Goal: Task Accomplishment & Management: Complete application form

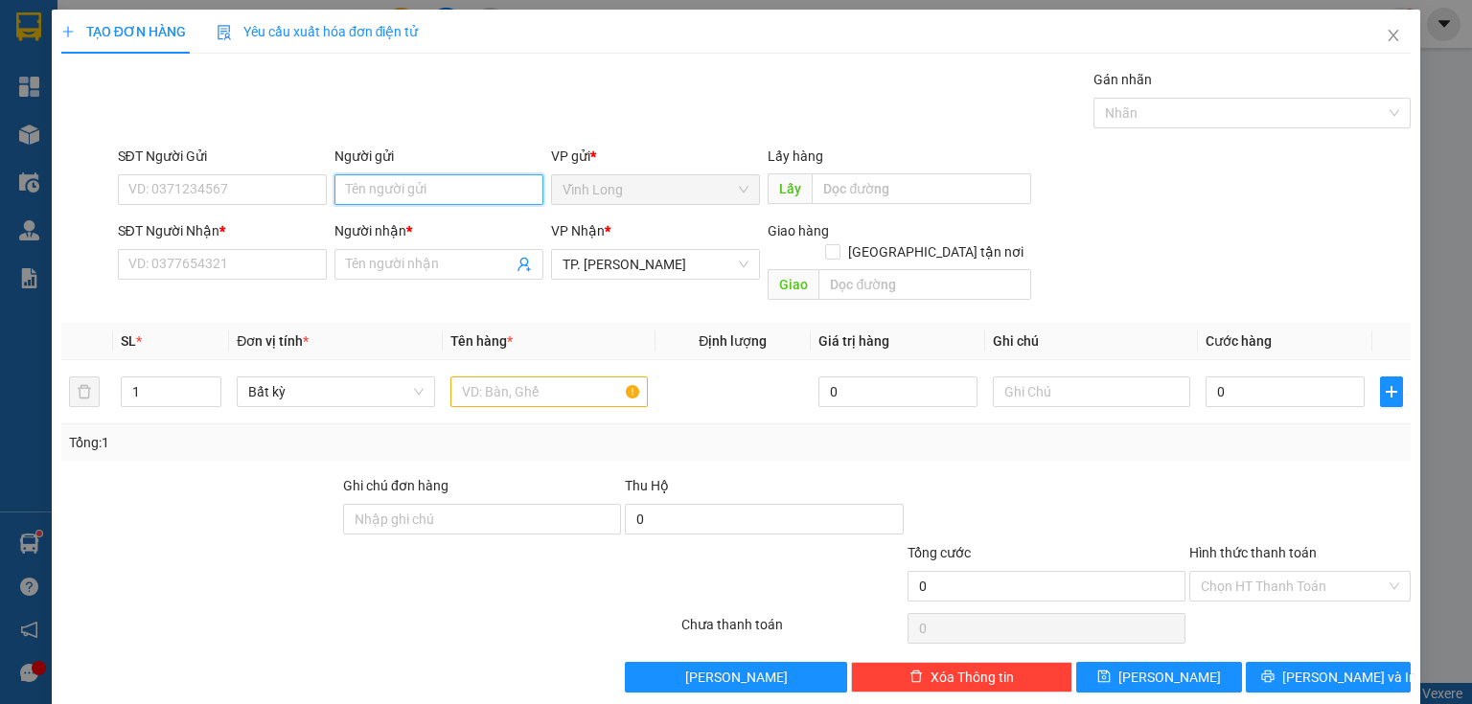
click at [399, 187] on input "Người gửi" at bounding box center [438, 189] width 209 height 31
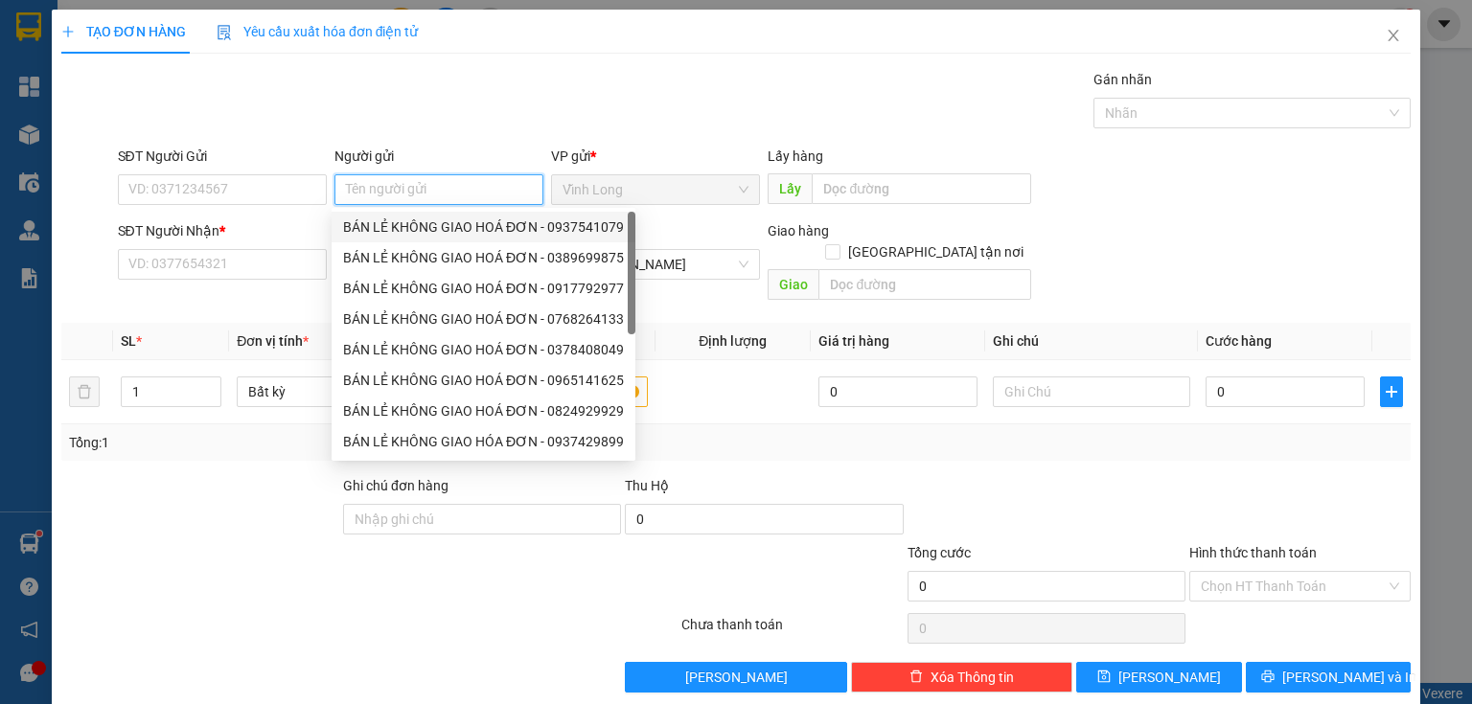
click at [417, 231] on div "BÁN LẺ KHÔNG GIAO HOÁ ĐƠN - 0937541079" at bounding box center [483, 227] width 281 height 21
type input "0937541079"
type input "BÁN LẺ KHÔNG GIAO HOÁ ĐƠN"
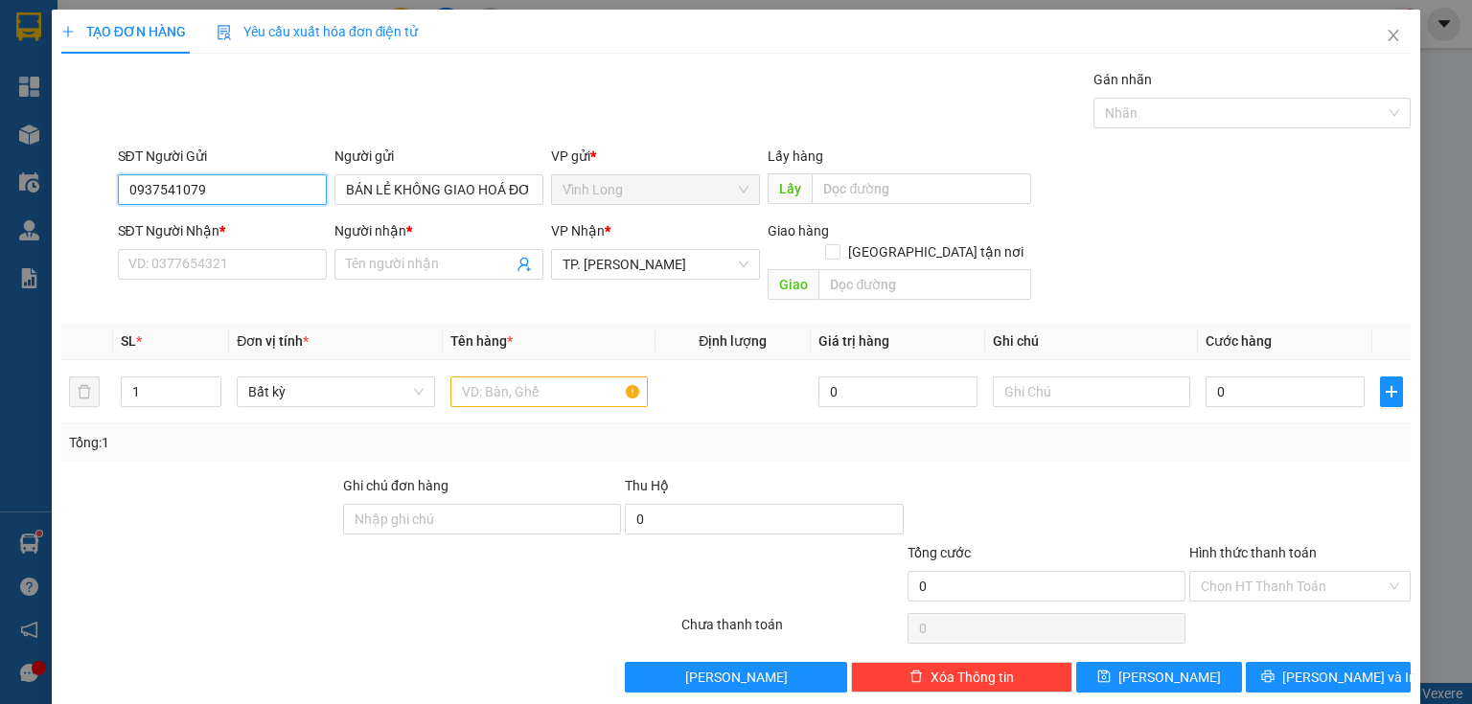
drag, startPoint x: 268, startPoint y: 181, endPoint x: 0, endPoint y: 226, distance: 272.0
click at [0, 226] on div "TẠO ĐƠN HÀNG Yêu cầu xuất hóa đơn điện tử Transit Pickup Surcharge Ids Transit …" at bounding box center [736, 352] width 1472 height 704
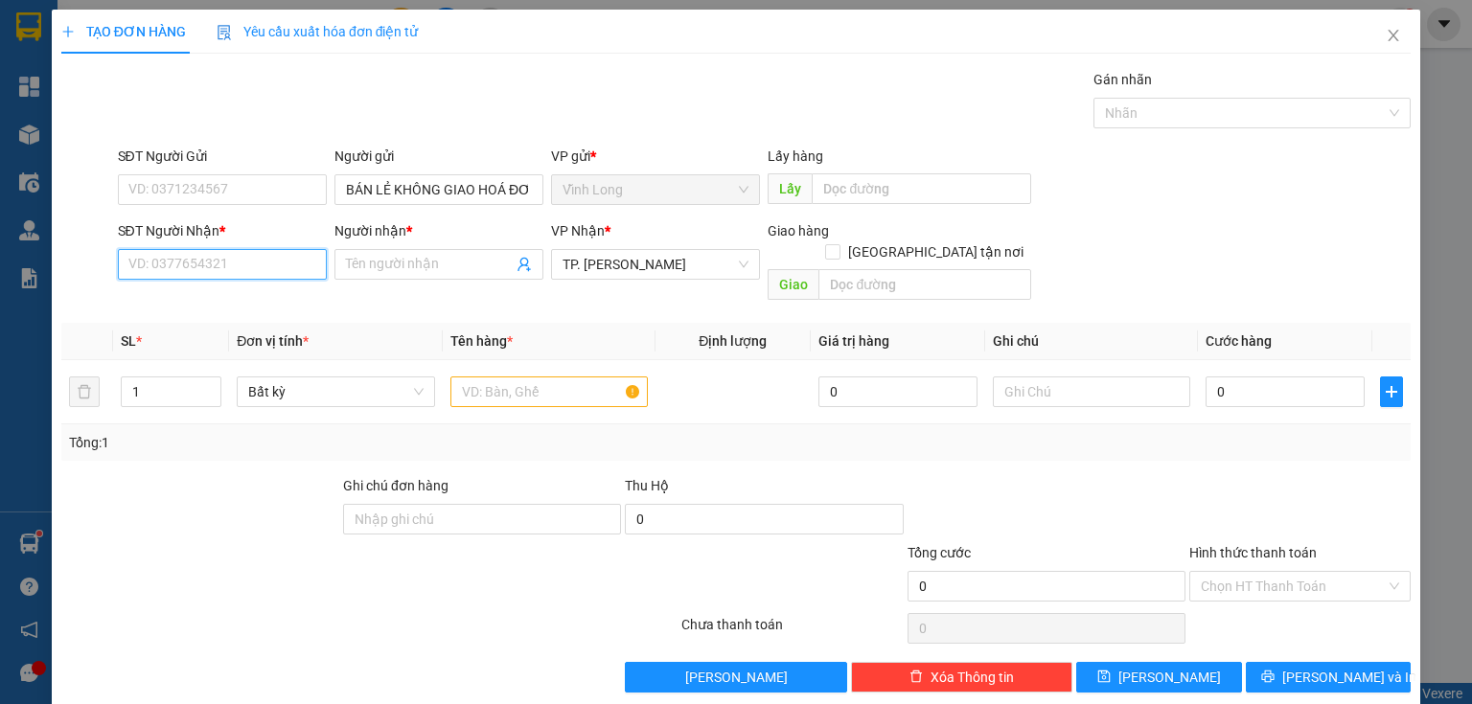
click at [225, 276] on input "SĐT Người Nhận *" at bounding box center [222, 264] width 209 height 31
type input "0965922053"
click at [222, 292] on div "0965922053 - MS NGA" at bounding box center [220, 301] width 184 height 21
type input "MS NGA"
type input "0965922053"
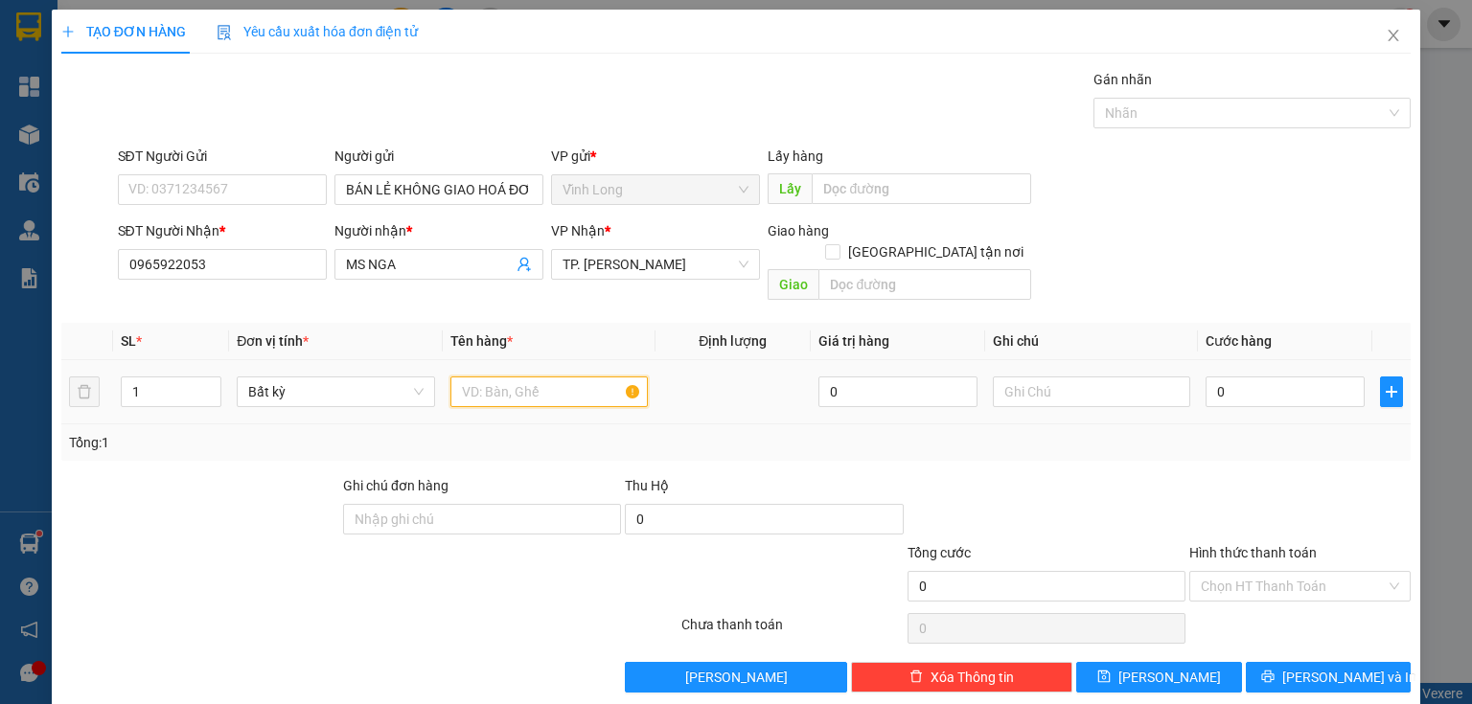
click at [494, 377] on input "text" at bounding box center [548, 392] width 197 height 31
click at [525, 378] on input "text" at bounding box center [548, 392] width 197 height 31
type input "THÙNG"
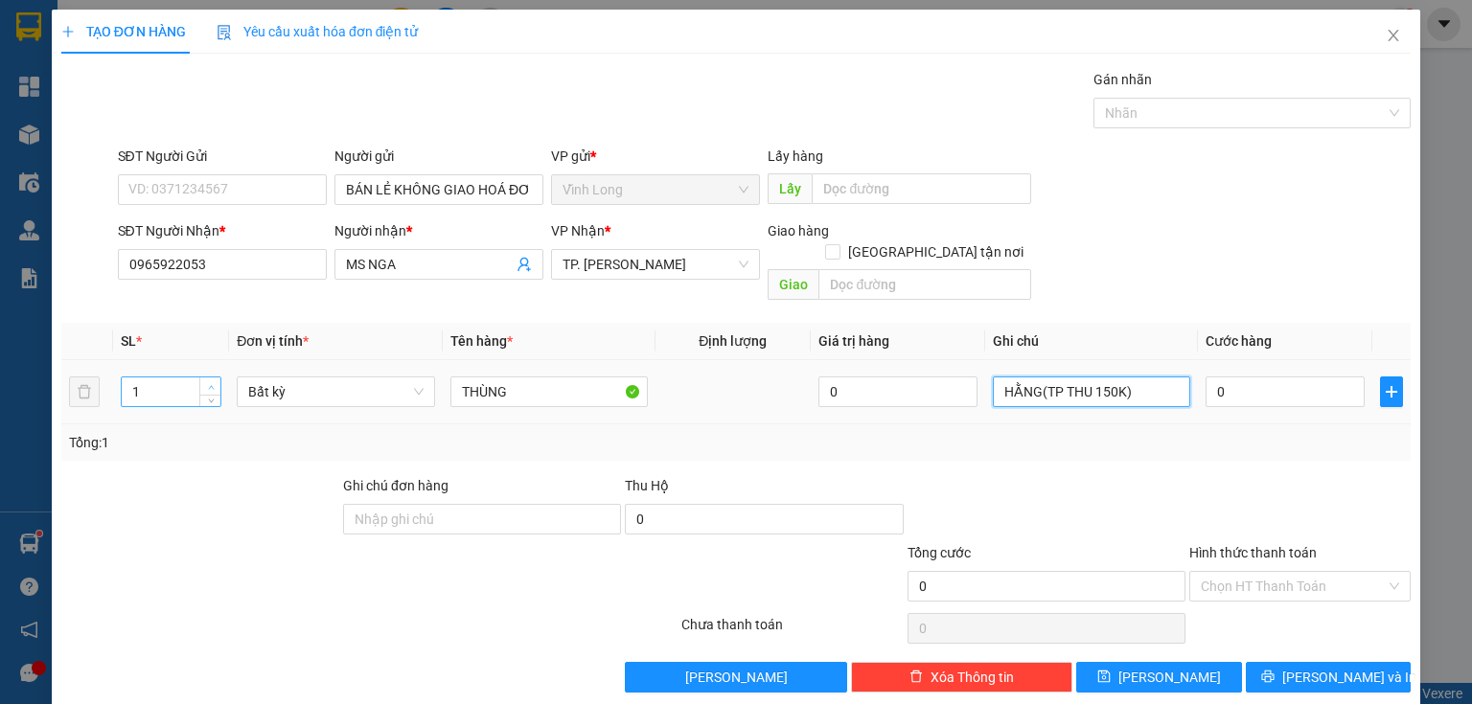
type input "HẰNG(TP THU 150K)"
type input "2"
click at [212, 378] on span "Increase Value" at bounding box center [209, 386] width 21 height 17
click at [1299, 662] on button "[PERSON_NAME] và In" at bounding box center [1329, 677] width 166 height 31
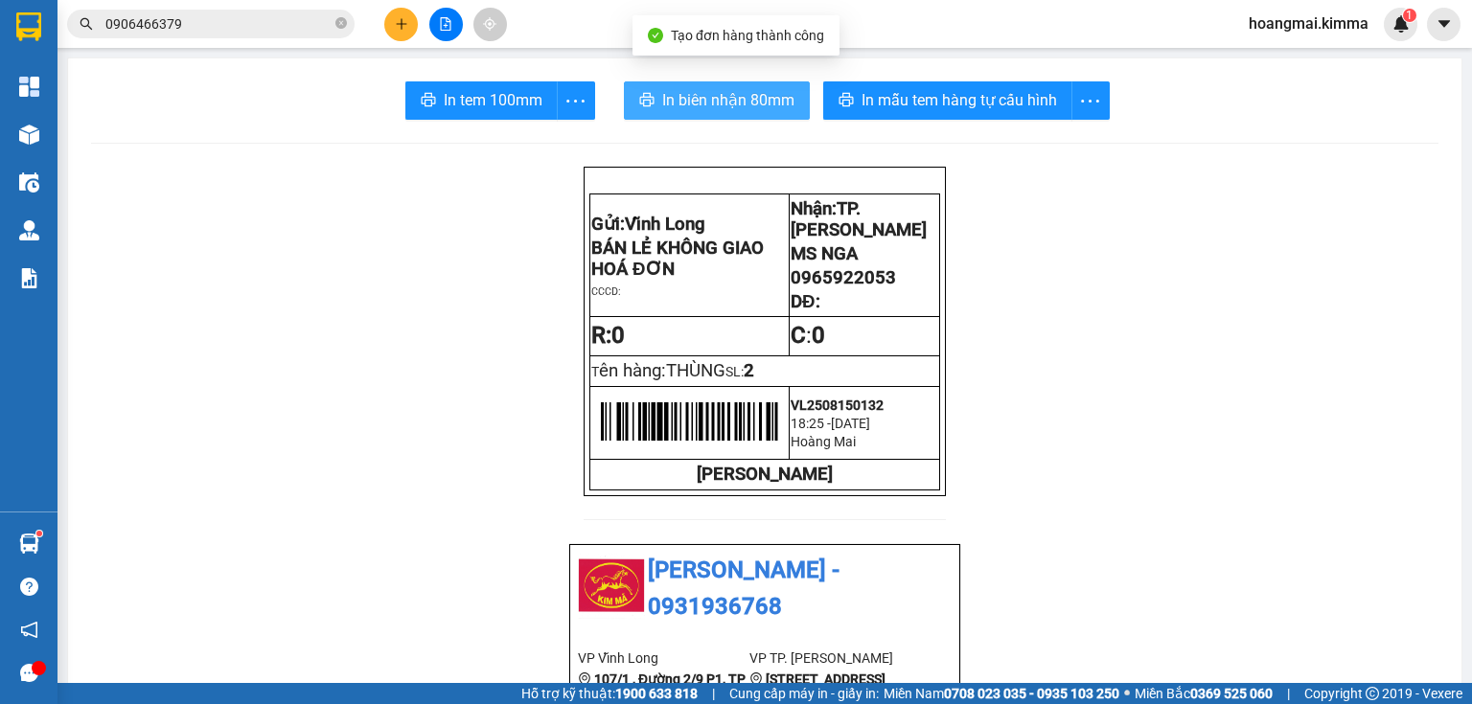
click at [765, 103] on span "In biên nhận 80mm" at bounding box center [728, 100] width 132 height 24
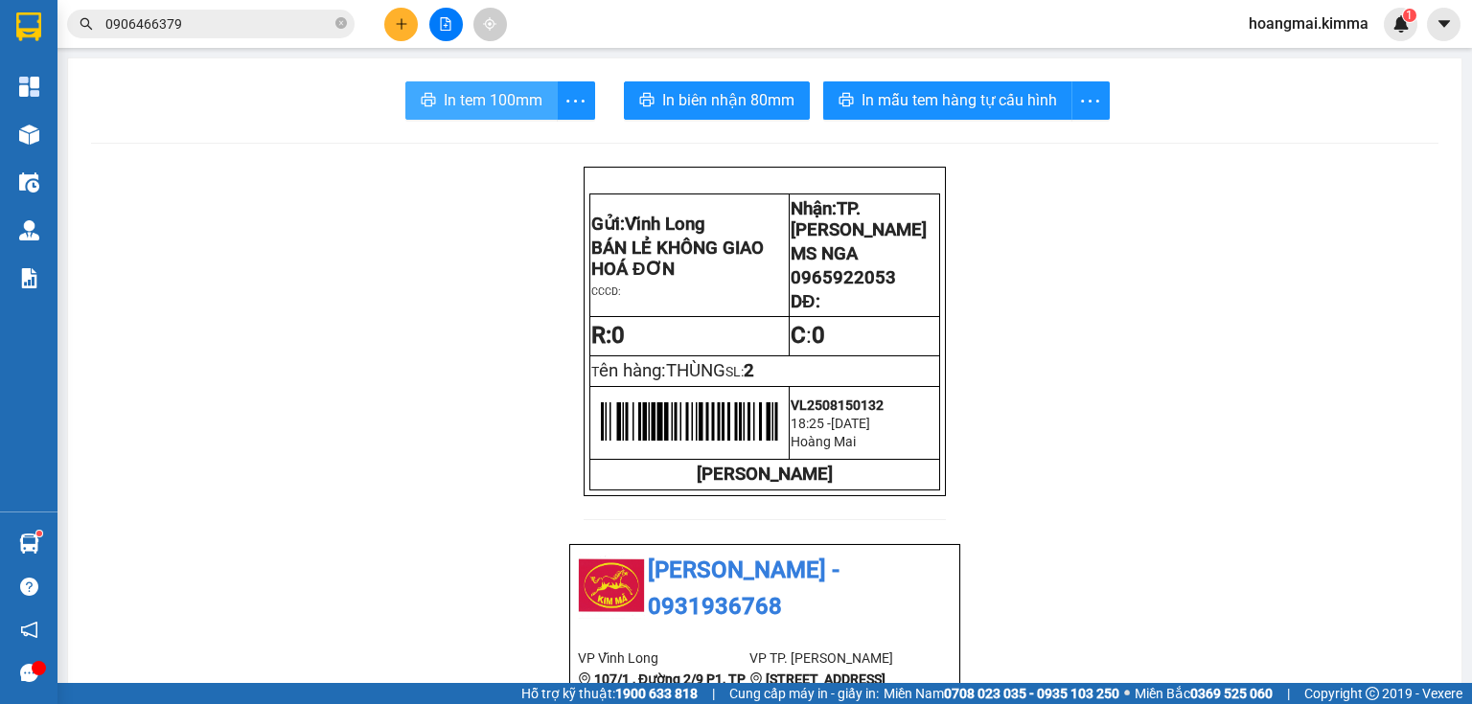
click at [506, 106] on span "In tem 100mm" at bounding box center [493, 100] width 99 height 24
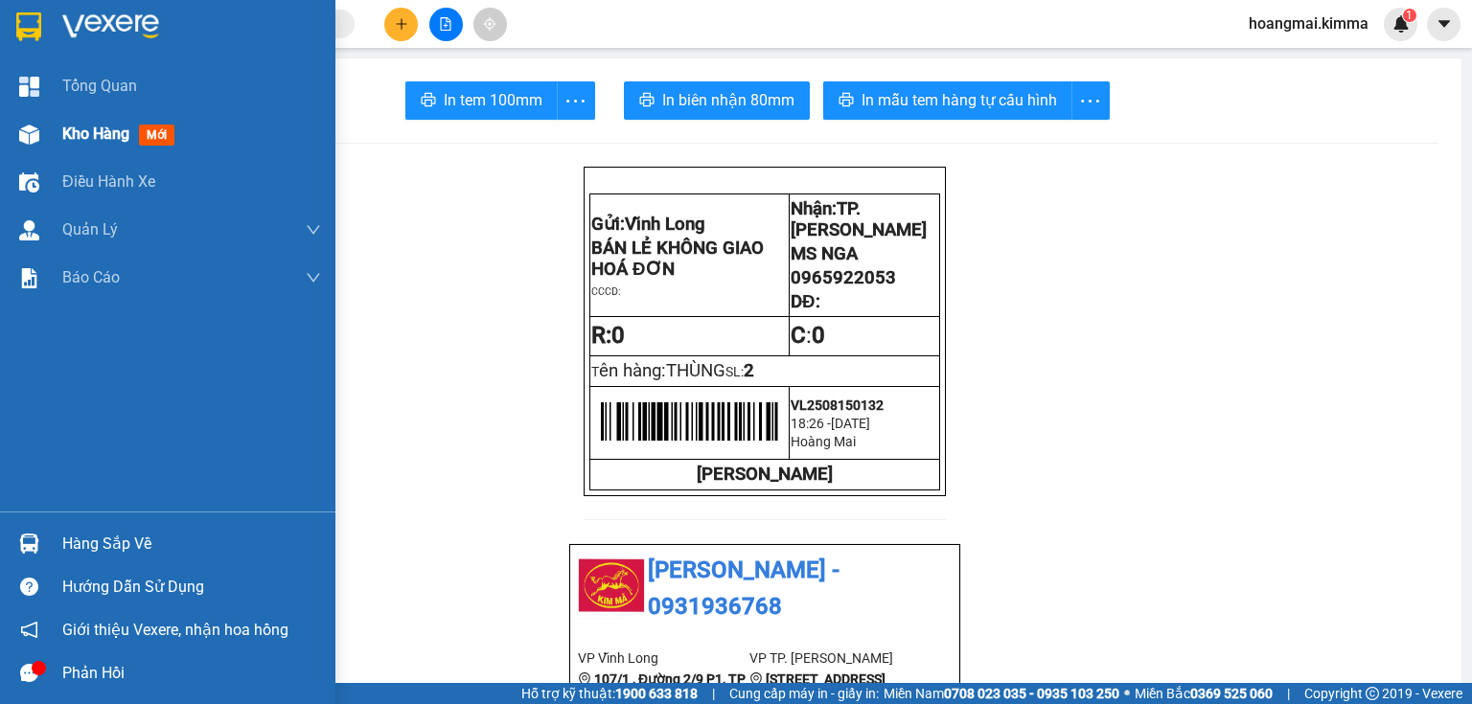
click at [53, 144] on div "Kho hàng mới" at bounding box center [167, 134] width 335 height 48
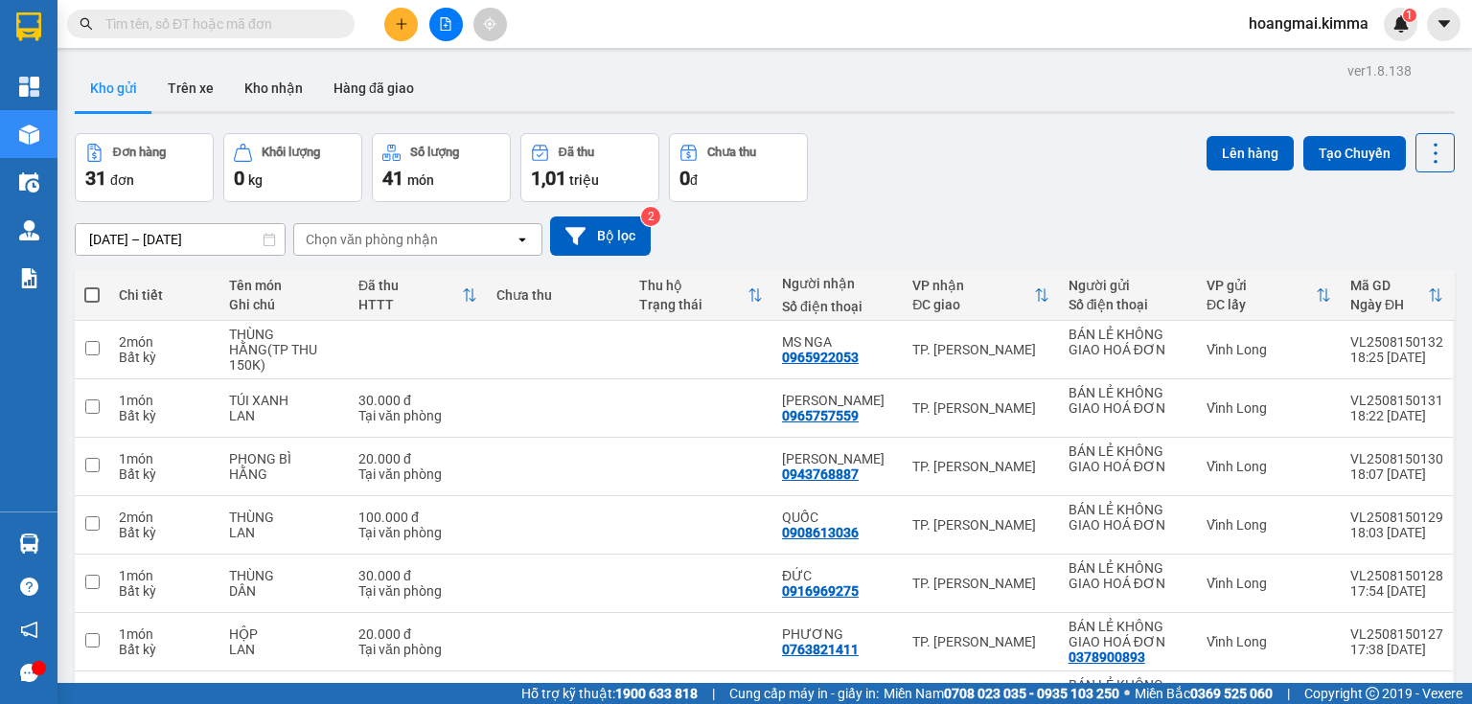
click at [924, 196] on div "Đơn hàng 31 đơn Khối lượng 0 kg Số lượng 41 món Đã thu 1,01 triệu Chưa thu 0 đ …" at bounding box center [765, 167] width 1380 height 69
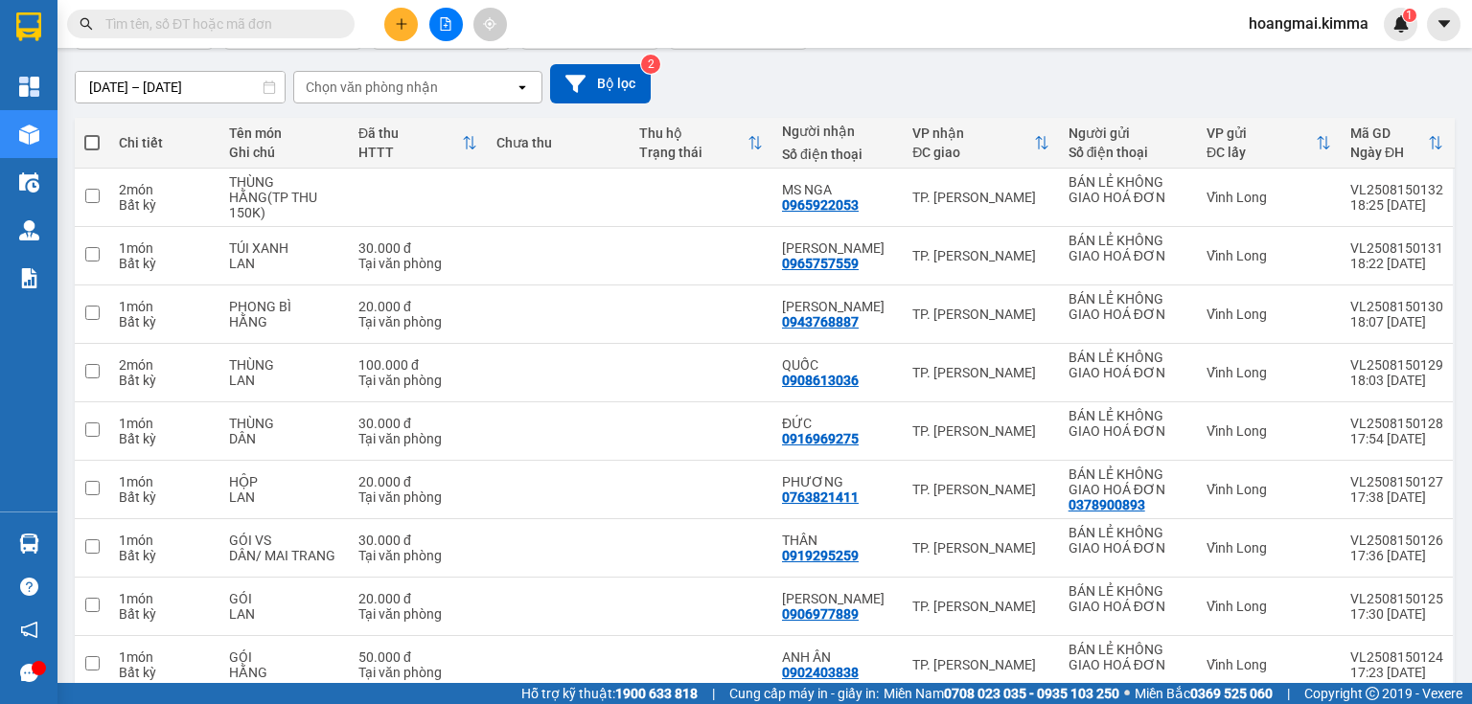
scroll to position [153, 0]
click at [928, 92] on div "13/08/2025 – 15/08/2025 Press the down arrow key to interact with the calendar …" at bounding box center [765, 82] width 1380 height 39
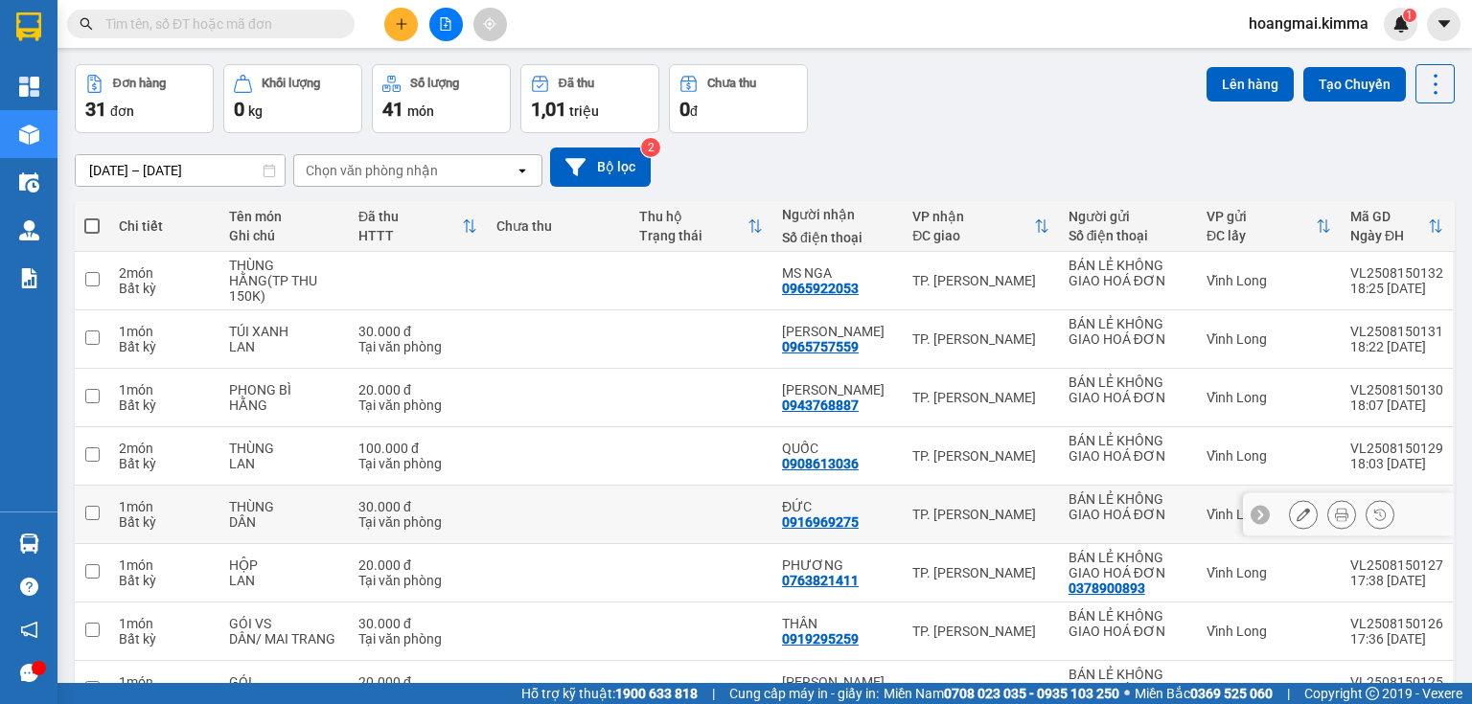
scroll to position [0, 0]
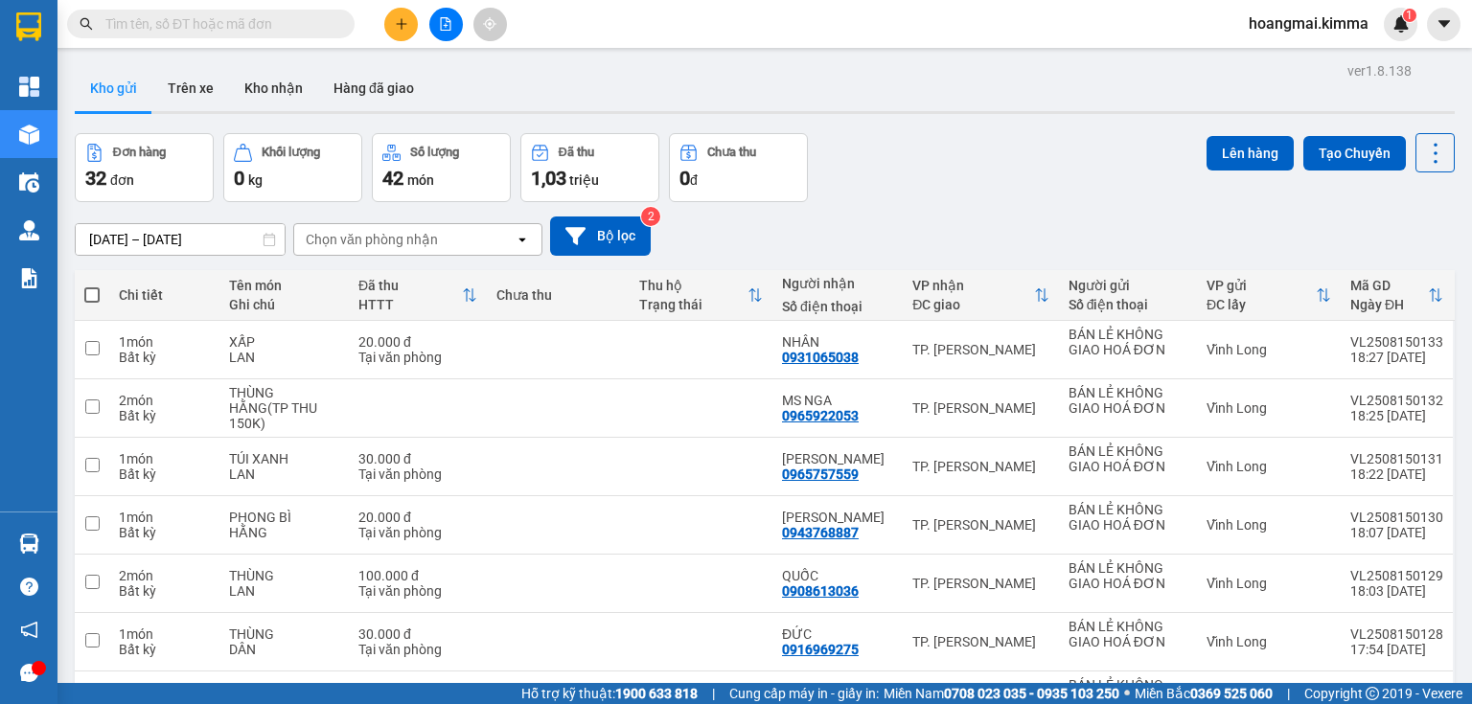
click at [558, 167] on span "1,03" at bounding box center [548, 178] width 35 height 23
click at [574, 184] on span "triệu" at bounding box center [584, 179] width 30 height 15
click at [405, 17] on icon "plus" at bounding box center [401, 23] width 13 height 13
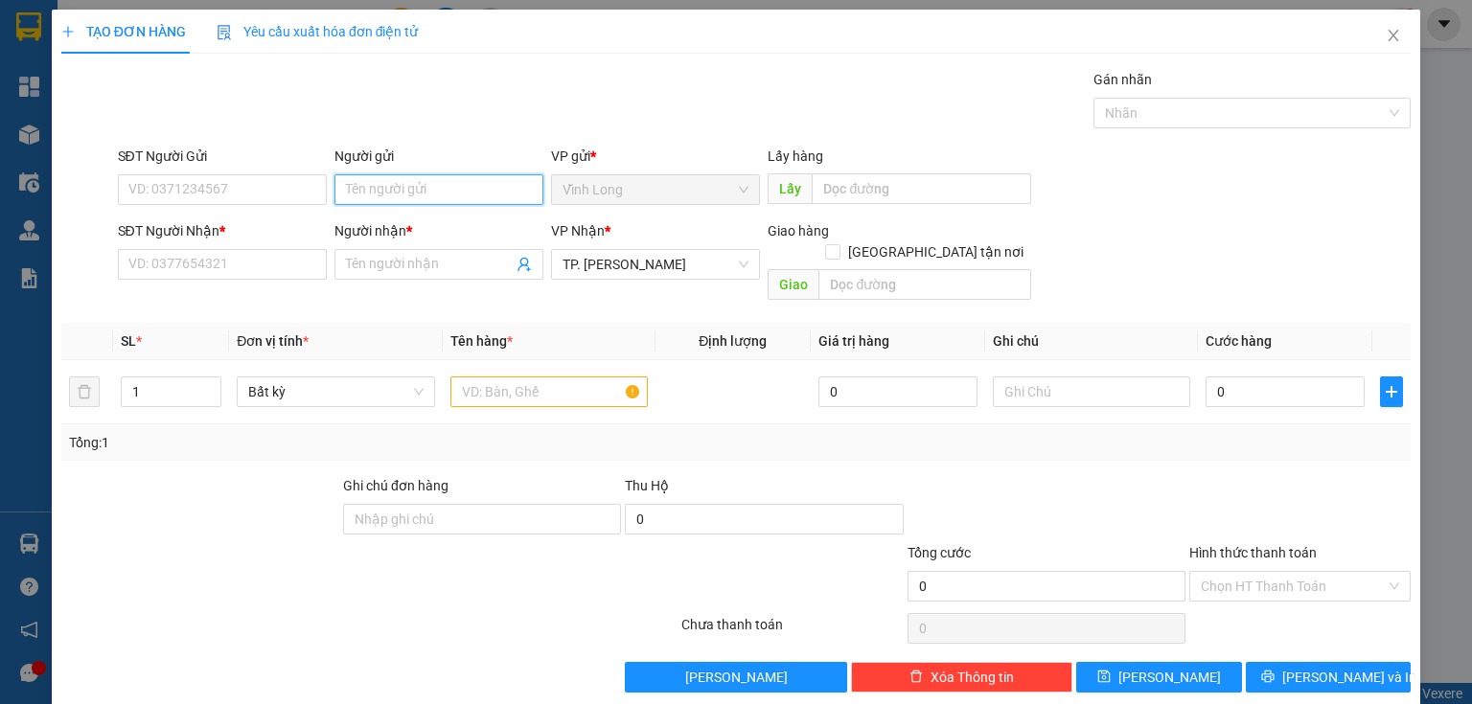
click at [445, 184] on input "Người gửi" at bounding box center [438, 189] width 209 height 31
type input "BA"
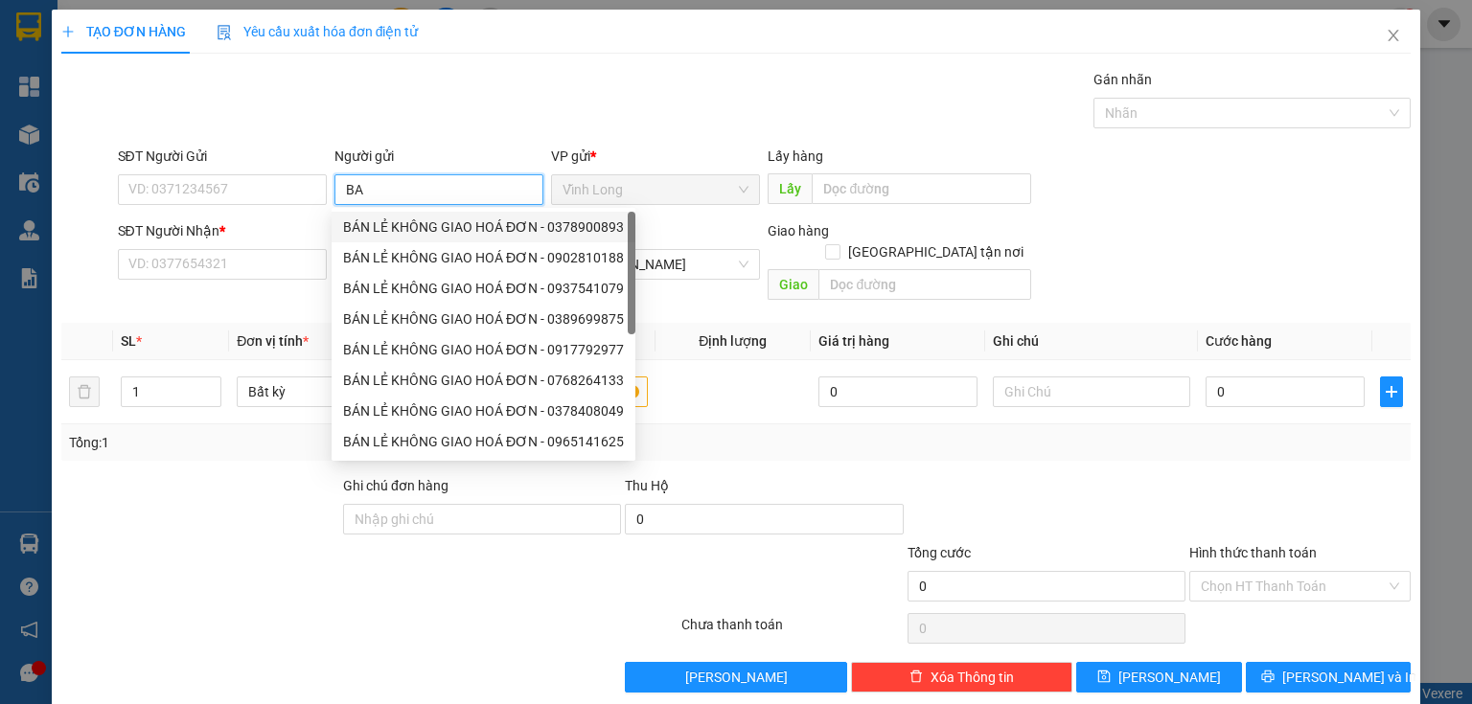
click at [392, 229] on div "BÁN LẺ KHÔNG GIAO HOÁ ĐƠN - 0378900893" at bounding box center [483, 227] width 281 height 21
type input "0378900893"
type input "BÁN LẺ KHÔNG GIAO HOÁ ĐƠN"
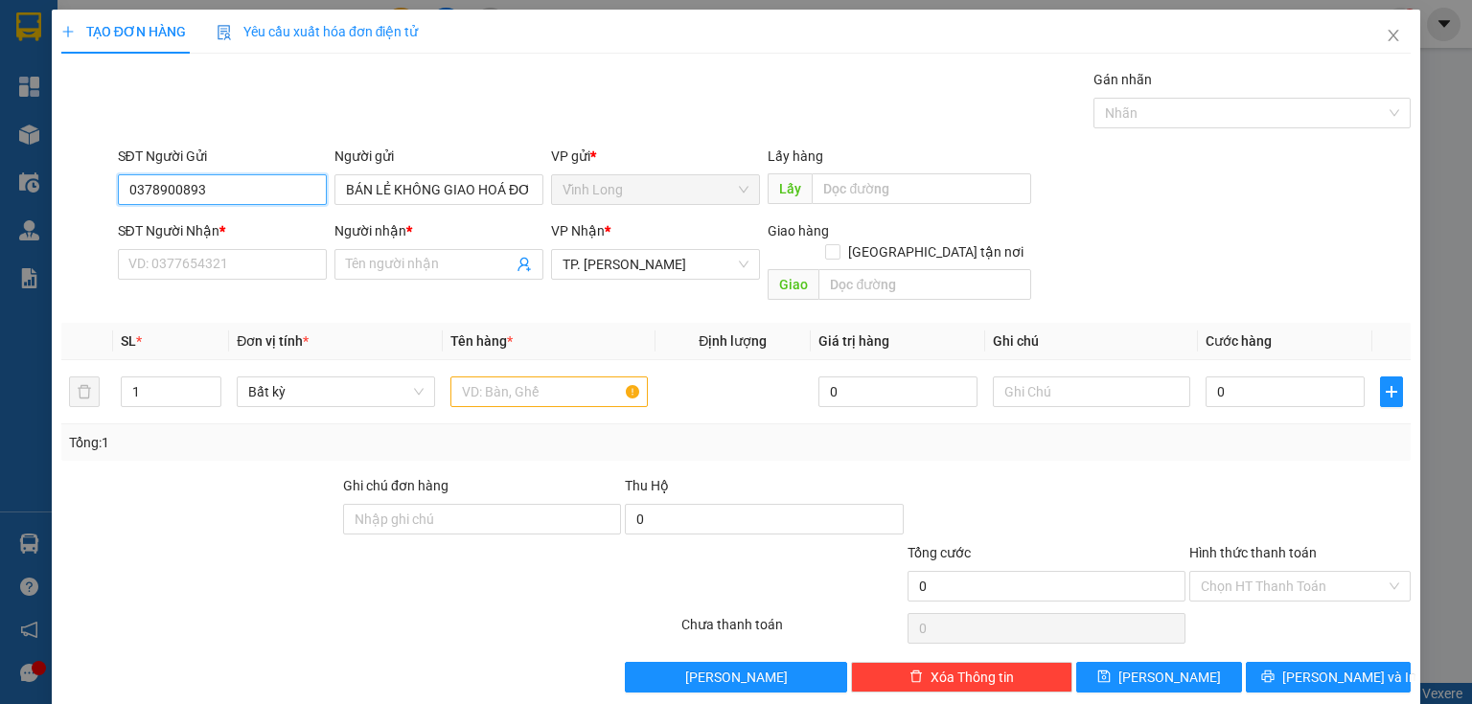
drag, startPoint x: 280, startPoint y: 193, endPoint x: 66, endPoint y: 212, distance: 214.5
click at [66, 212] on form "SĐT Người Gửi 0378900893 0378900893 Người gửi BÁN LẺ KHÔNG GIAO HOÁ ĐƠN VP gửi …" at bounding box center [735, 227] width 1349 height 163
drag, startPoint x: 192, startPoint y: 241, endPoint x: 195, endPoint y: 260, distance: 18.4
click at [194, 258] on div "SĐT Người Nhận * VD: 0377654321" at bounding box center [222, 253] width 209 height 67
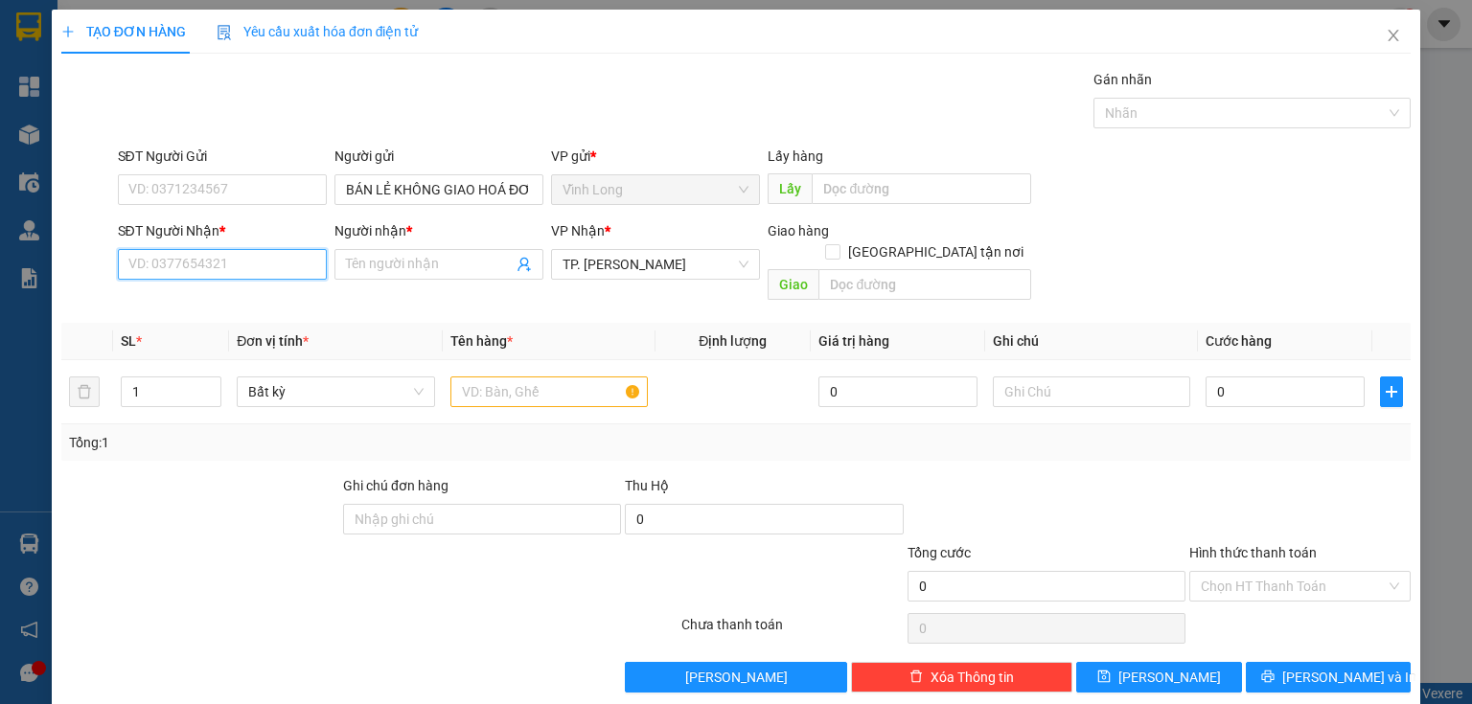
click at [195, 260] on input "SĐT Người Nhận *" at bounding box center [222, 264] width 209 height 31
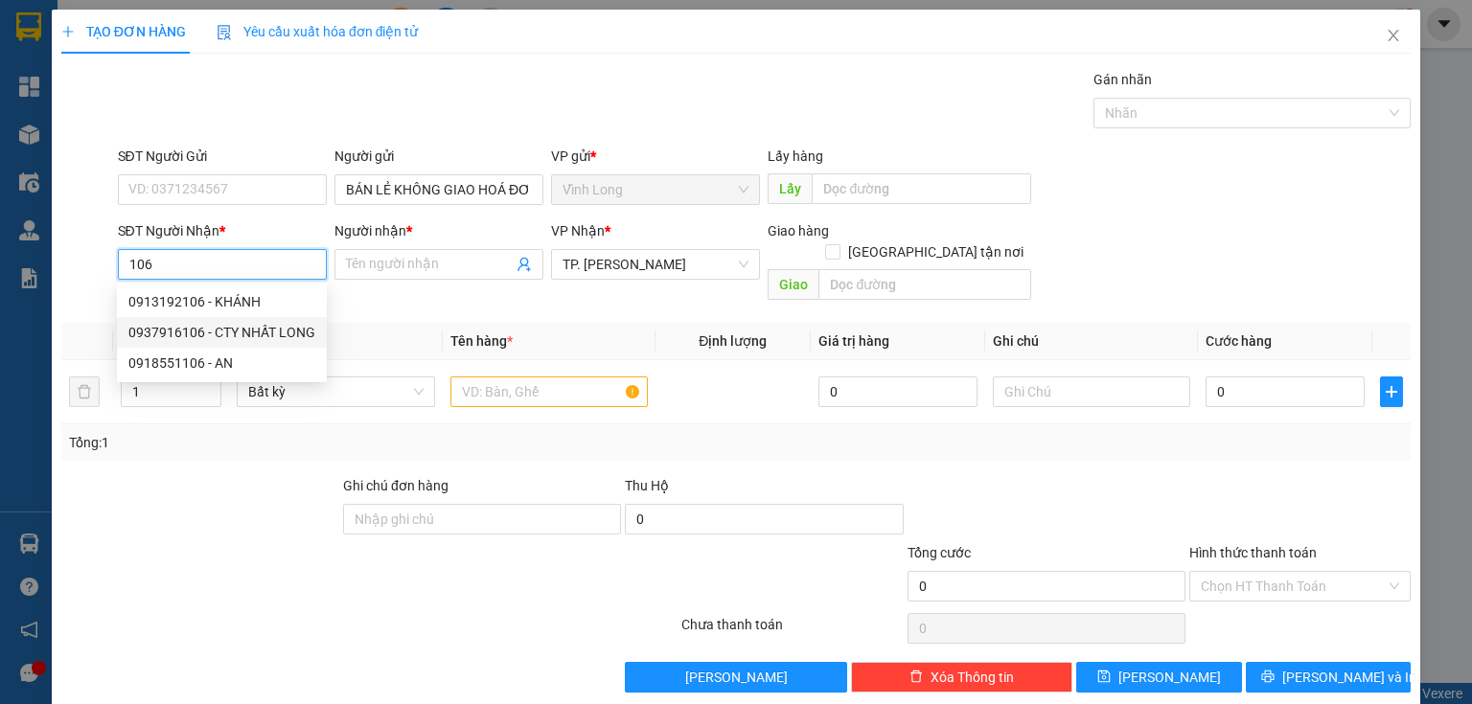
click at [241, 340] on div "0937916106 - CTY NHẤT LONG" at bounding box center [221, 332] width 187 height 21
type input "0937916106"
type input "CTY NHẤT LONG"
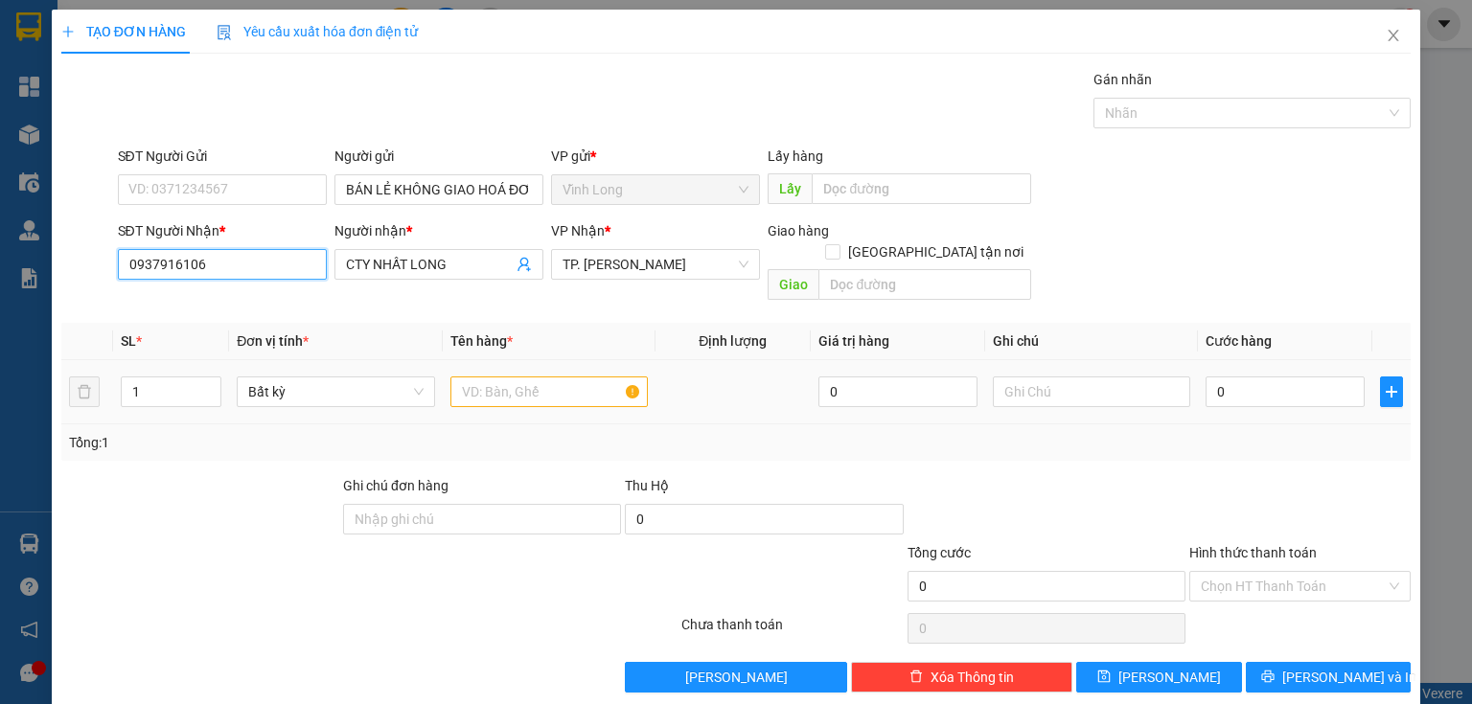
type input "0937916106"
click at [487, 377] on input "text" at bounding box center [548, 392] width 197 height 31
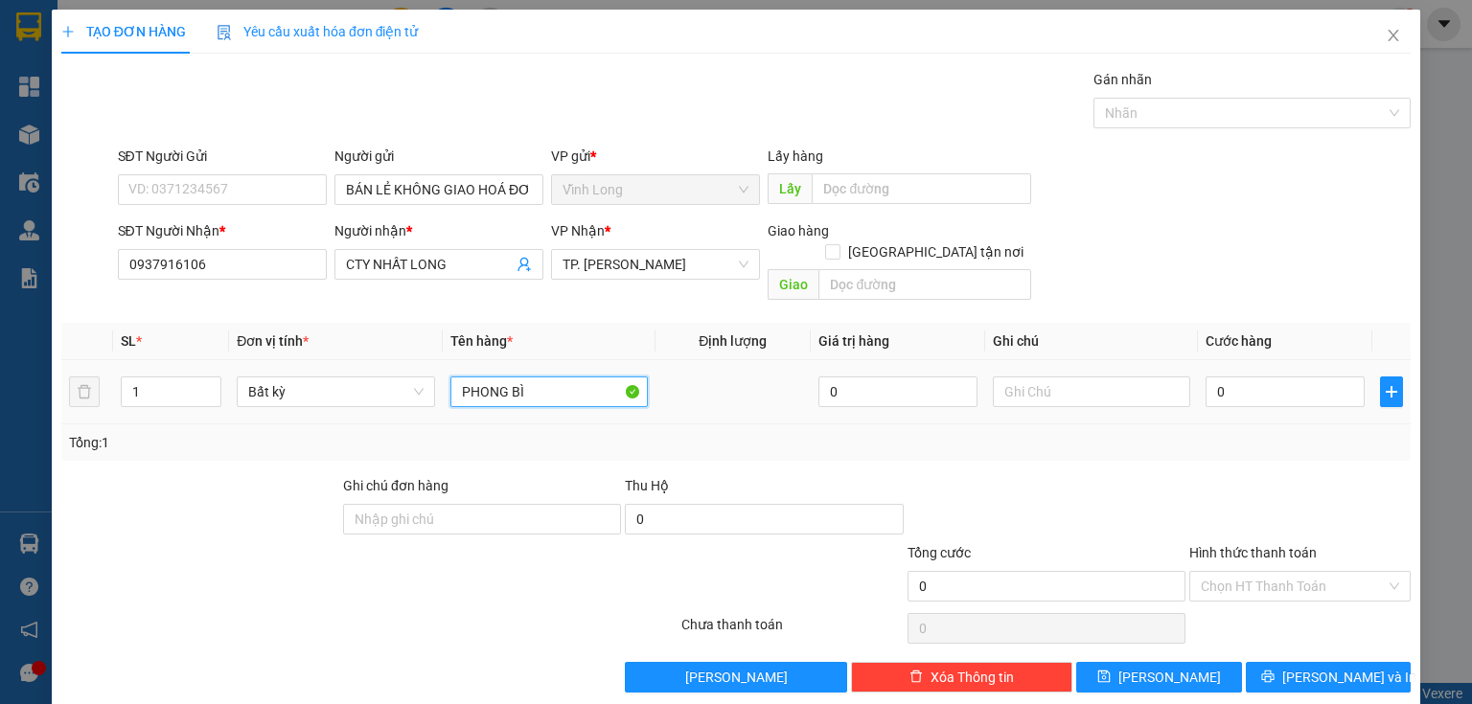
type input "PHONG BÌ"
type input "HẰNG"
type input "2"
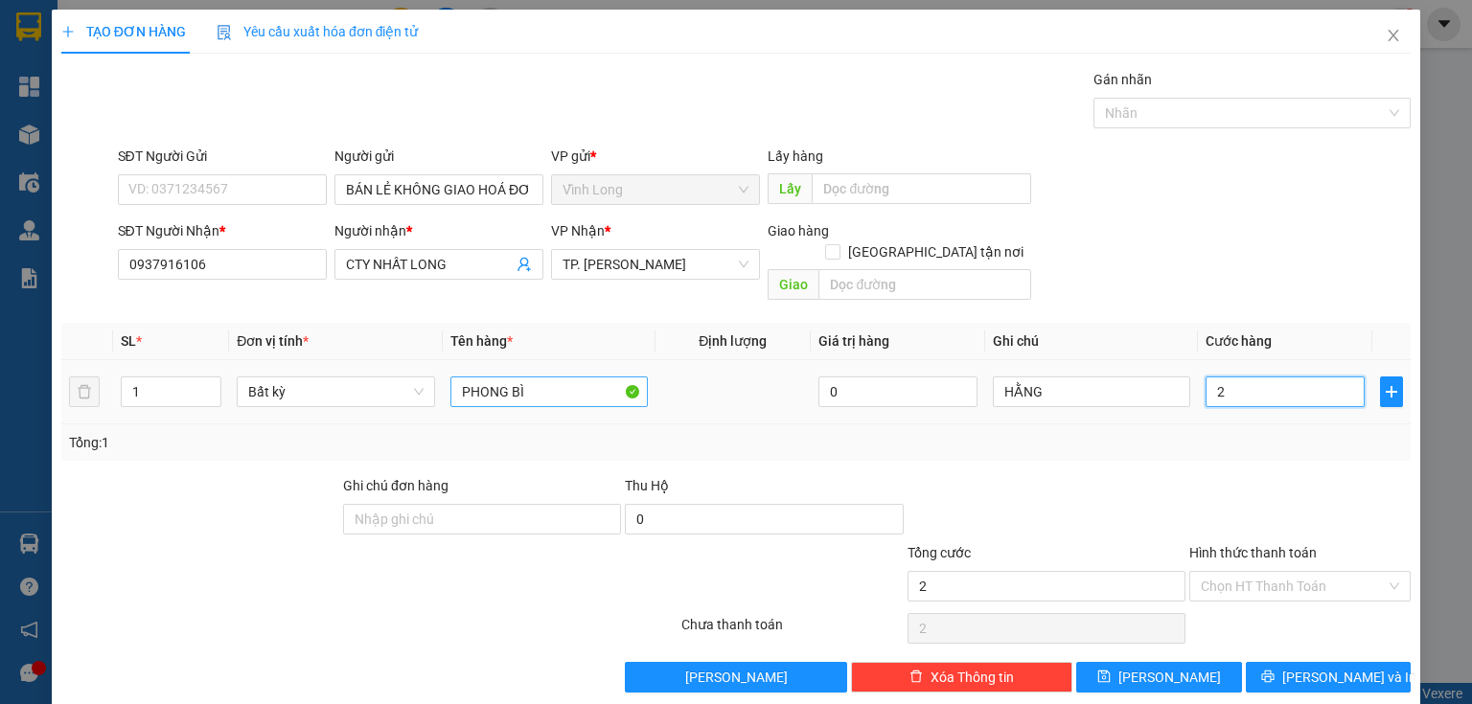
type input "20"
type input "20.000"
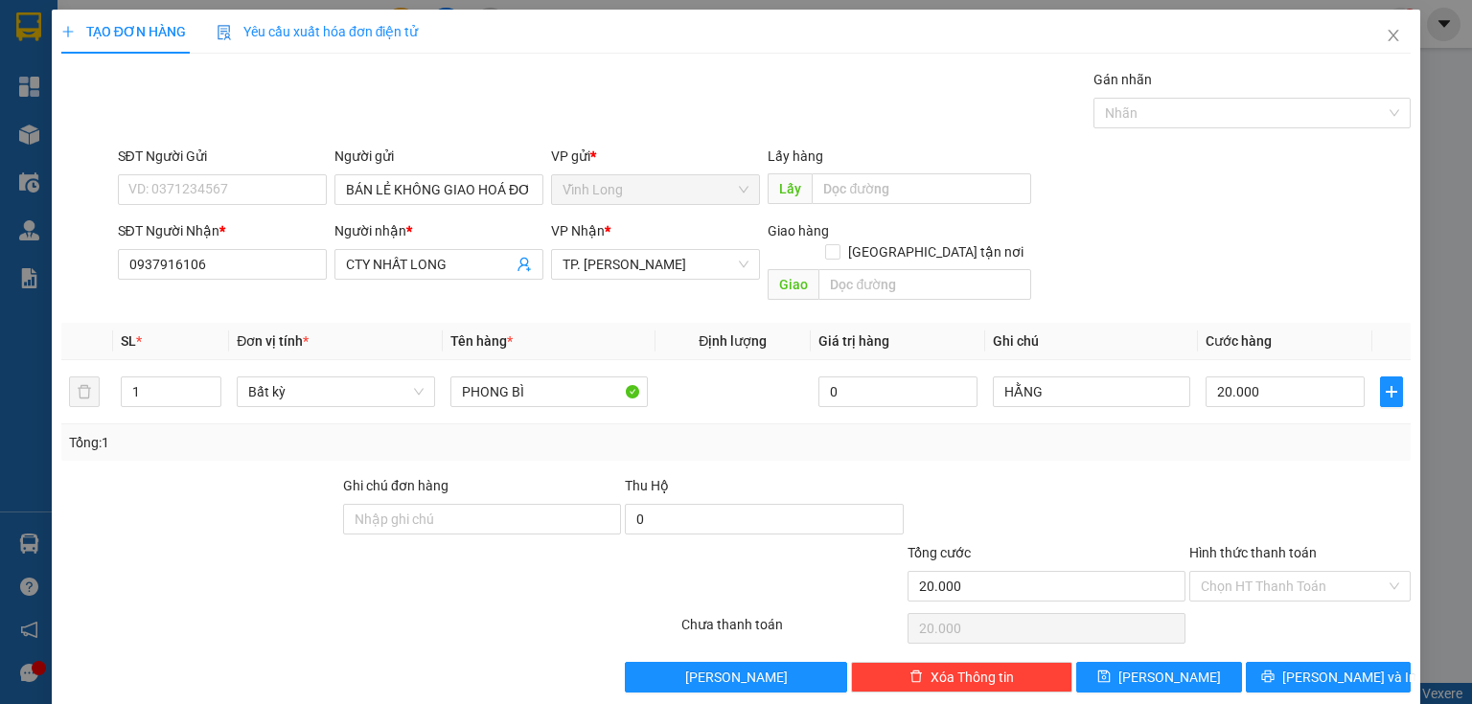
click at [1289, 480] on div at bounding box center [1299, 508] width 225 height 67
click at [1300, 572] on input "Hình thức thanh toán" at bounding box center [1293, 586] width 185 height 29
click at [1297, 603] on div "Tại văn phòng" at bounding box center [1289, 601] width 197 height 21
type input "0"
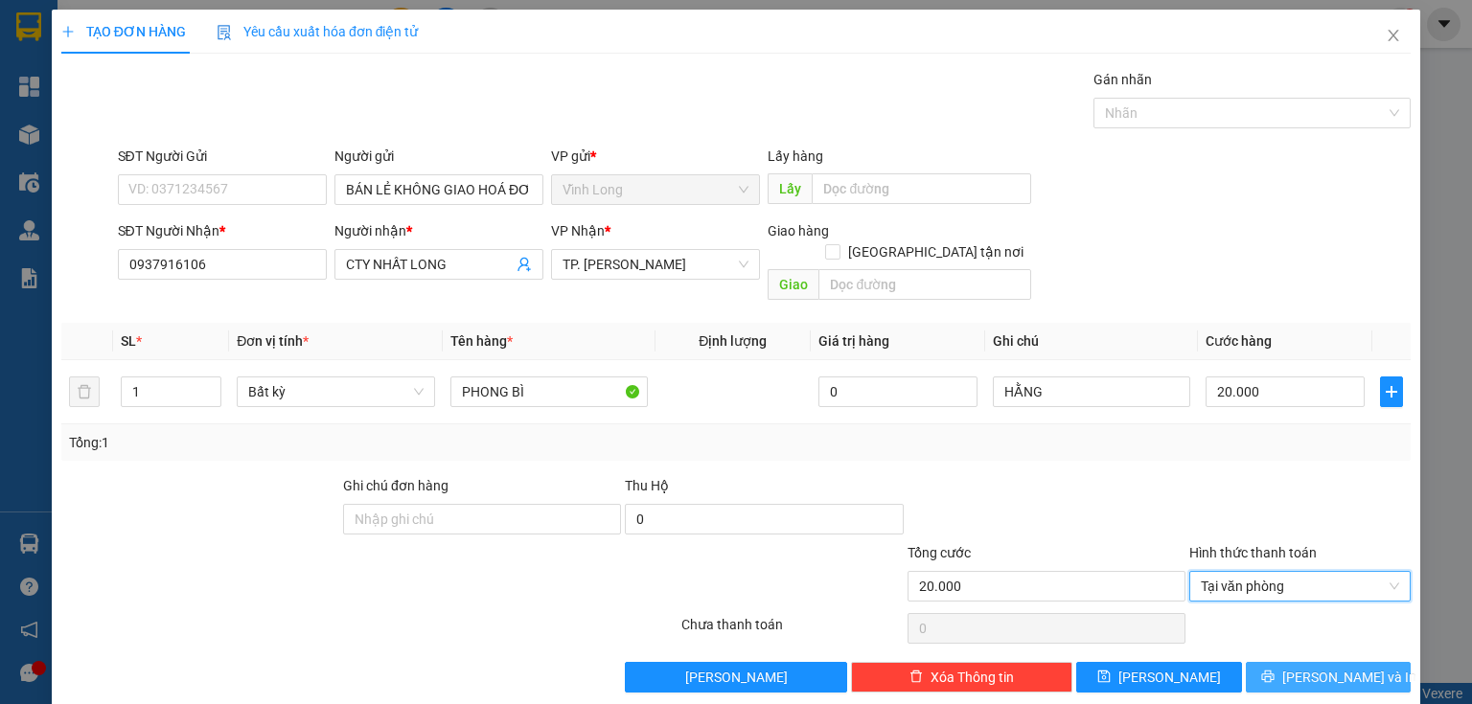
click at [1332, 667] on span "[PERSON_NAME] và In" at bounding box center [1349, 677] width 134 height 21
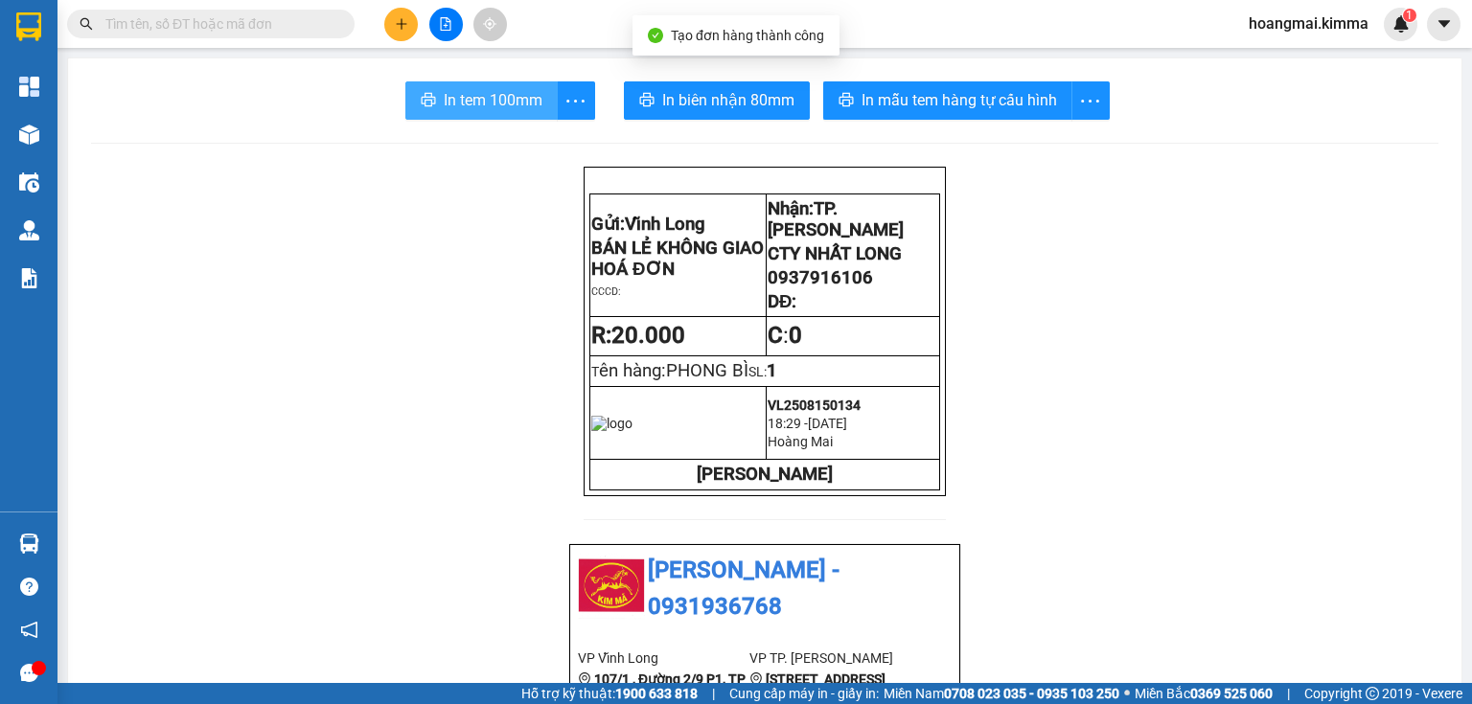
click at [477, 100] on span "In tem 100mm" at bounding box center [493, 100] width 99 height 24
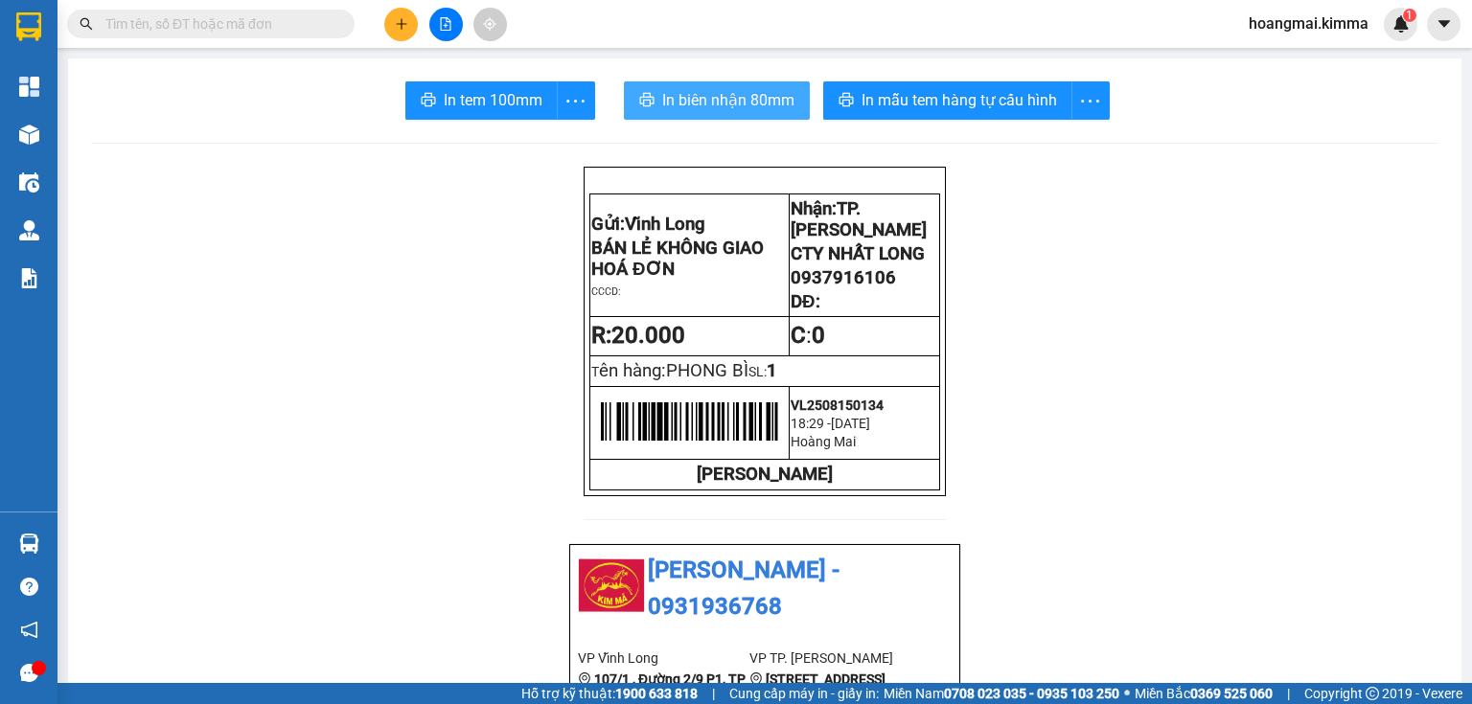
click at [720, 108] on span "In biên nhận 80mm" at bounding box center [728, 100] width 132 height 24
click at [395, 20] on button at bounding box center [401, 25] width 34 height 34
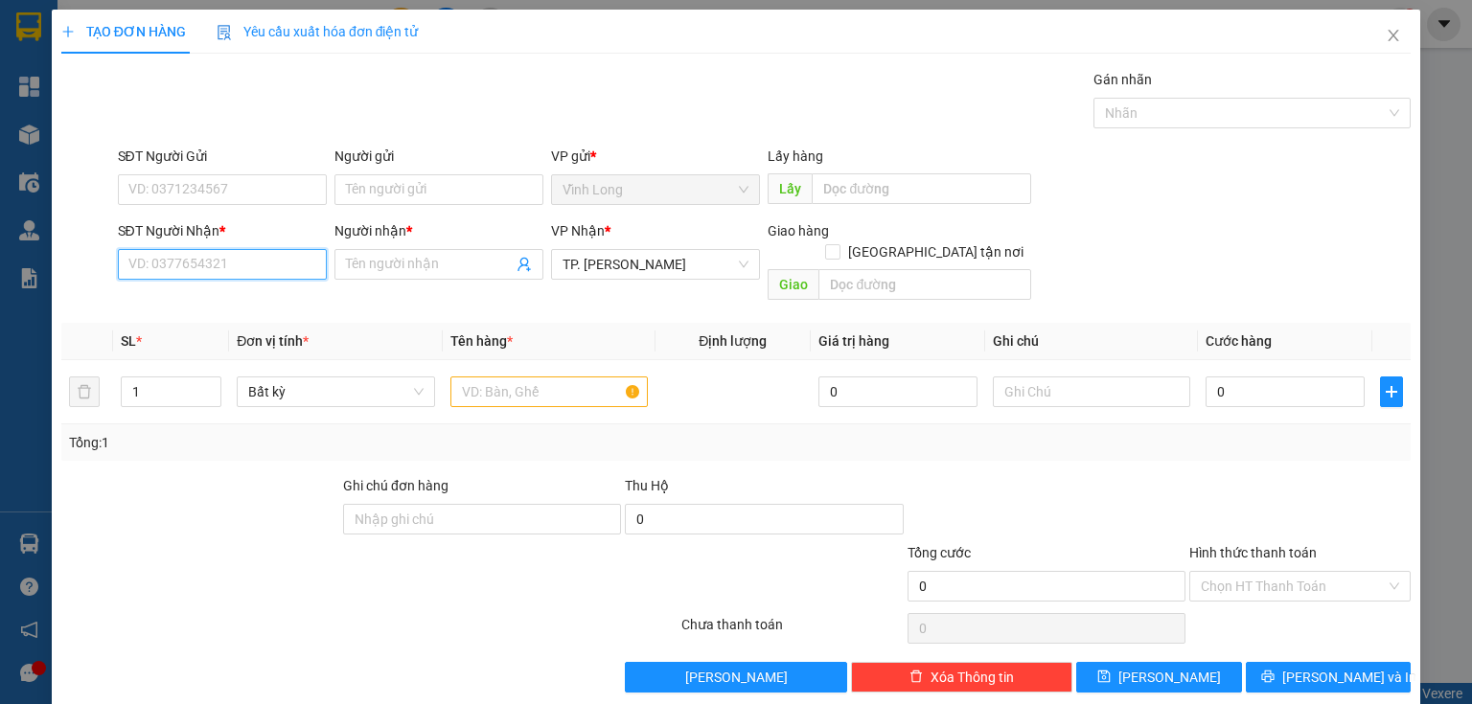
click at [248, 271] on input "SĐT Người Nhận *" at bounding box center [222, 264] width 209 height 31
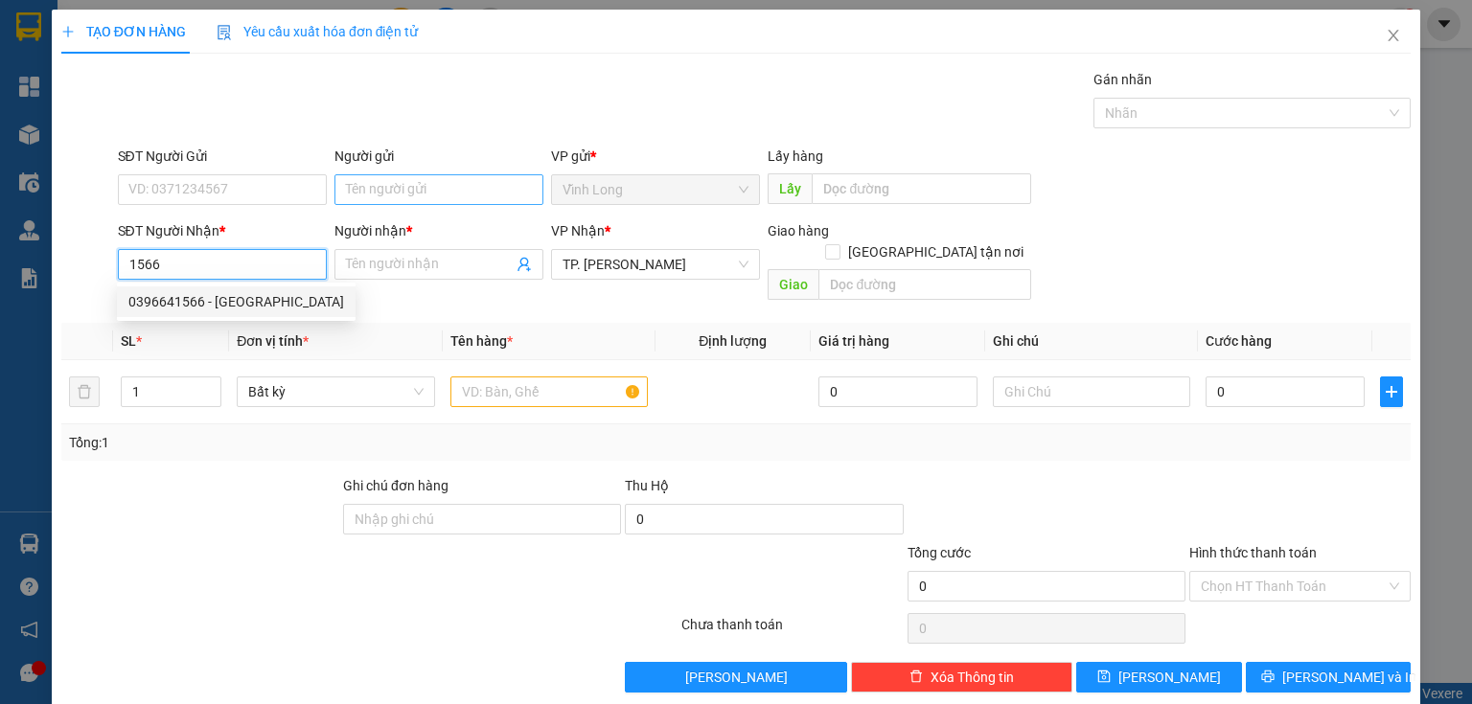
drag, startPoint x: 261, startPoint y: 300, endPoint x: 492, endPoint y: 196, distance: 253.9
click at [263, 301] on div "0396641566 - [GEOGRAPHIC_DATA]" at bounding box center [236, 301] width 216 height 21
type input "0396641566"
type input "TRƯỜNG MINH LAB"
type input "0396641566"
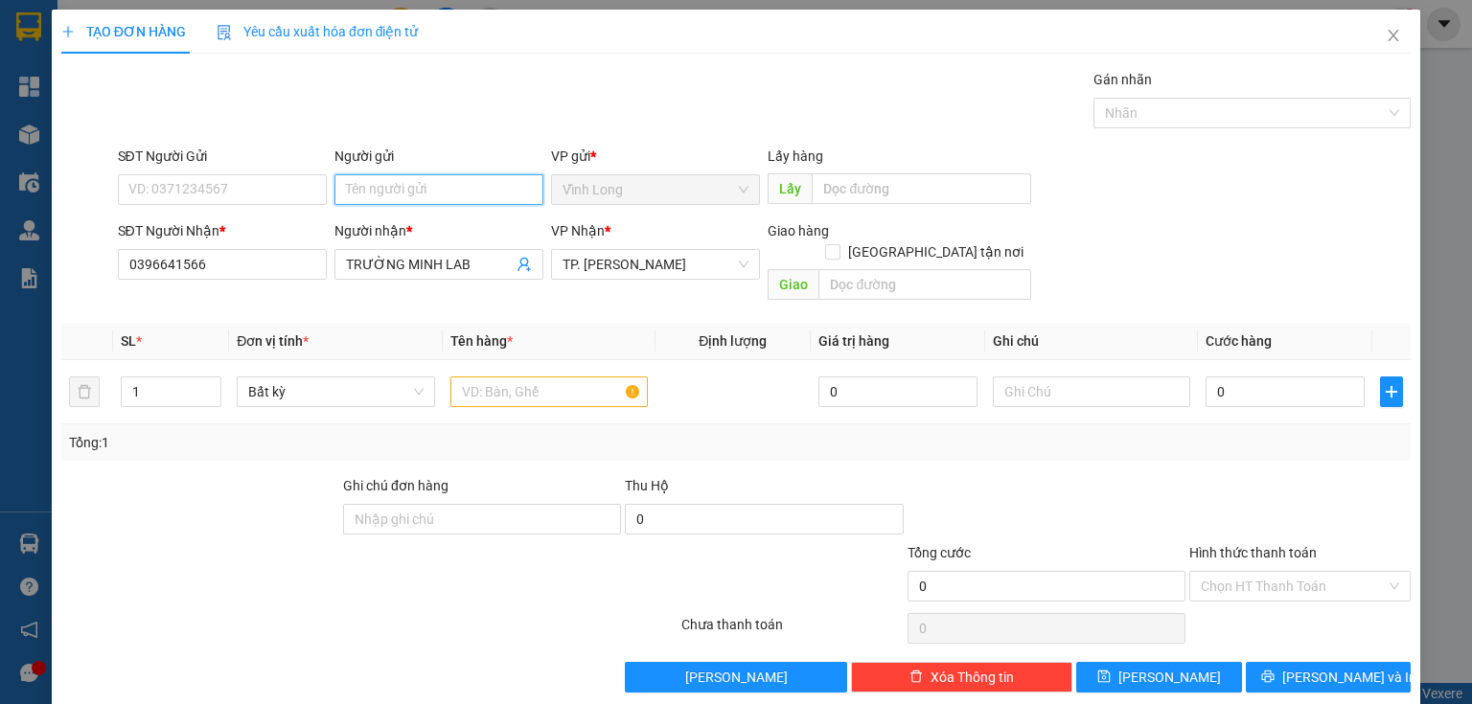
click at [475, 191] on input "Người gửi" at bounding box center [438, 189] width 209 height 31
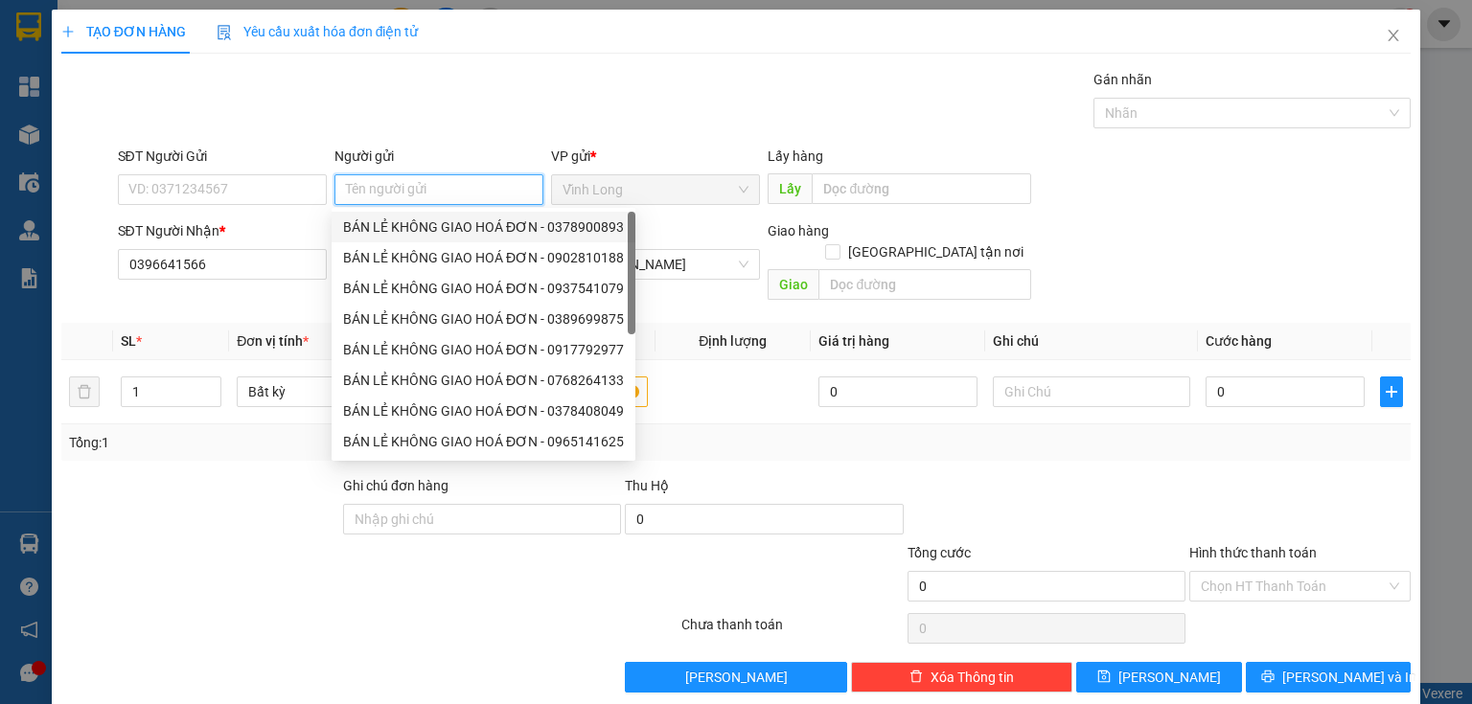
click at [454, 212] on div "BÁN LẺ KHÔNG GIAO HOÁ ĐƠN - 0378900893" at bounding box center [484, 227] width 304 height 31
type input "0378900893"
type input "BÁN LẺ KHÔNG GIAO HOÁ ĐƠN"
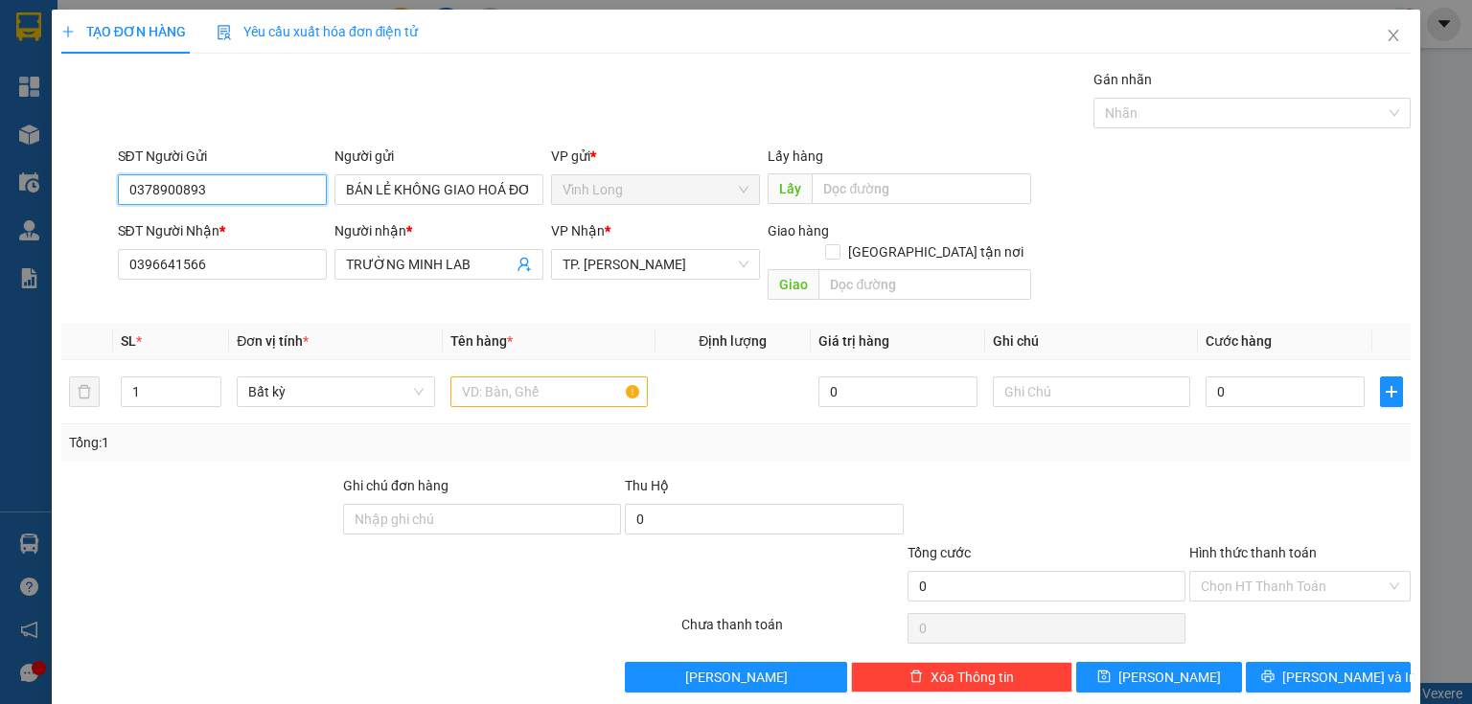
drag, startPoint x: 220, startPoint y: 193, endPoint x: 23, endPoint y: 220, distance: 199.3
click at [0, 218] on div "TẠO ĐƠN HÀNG Yêu cầu xuất hóa đơn điện tử Transit Pickup Surcharge Ids Transit …" at bounding box center [736, 352] width 1472 height 704
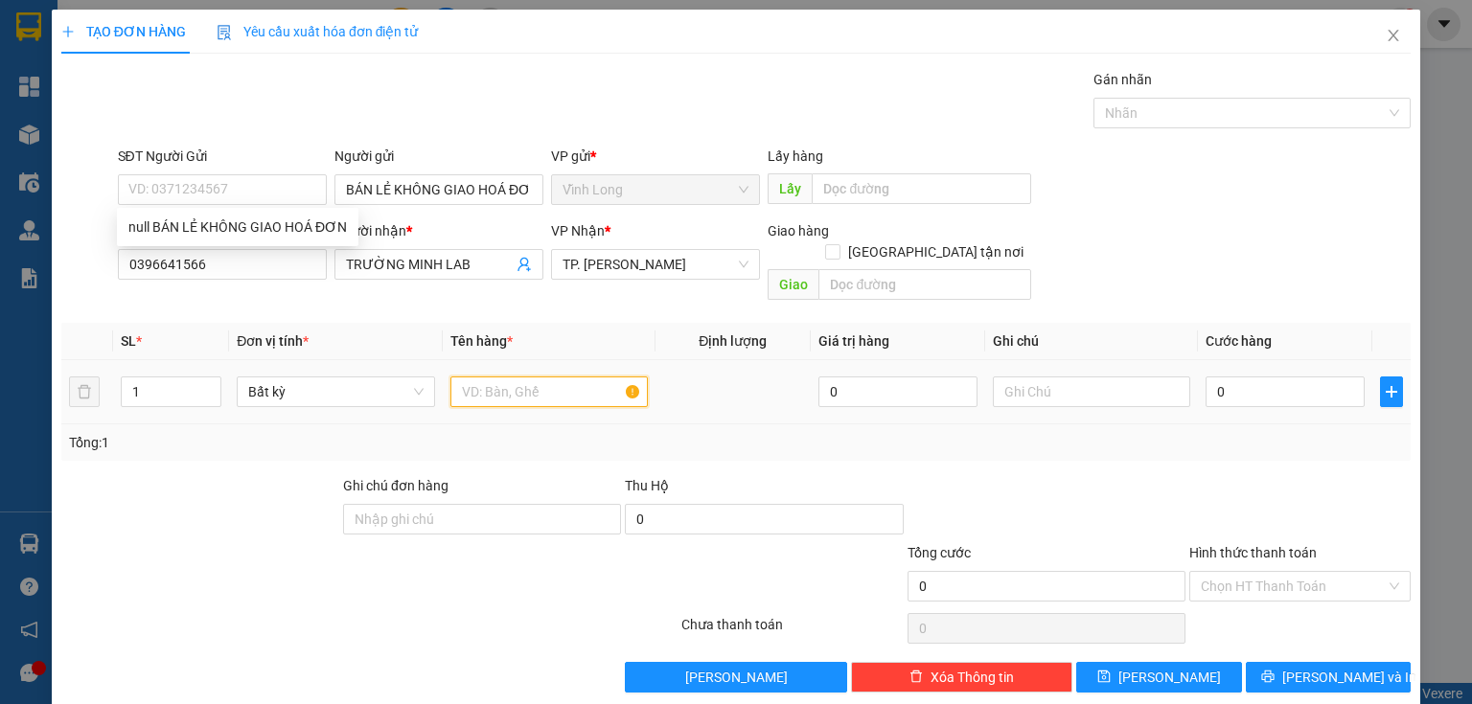
click at [494, 379] on input "text" at bounding box center [548, 392] width 197 height 31
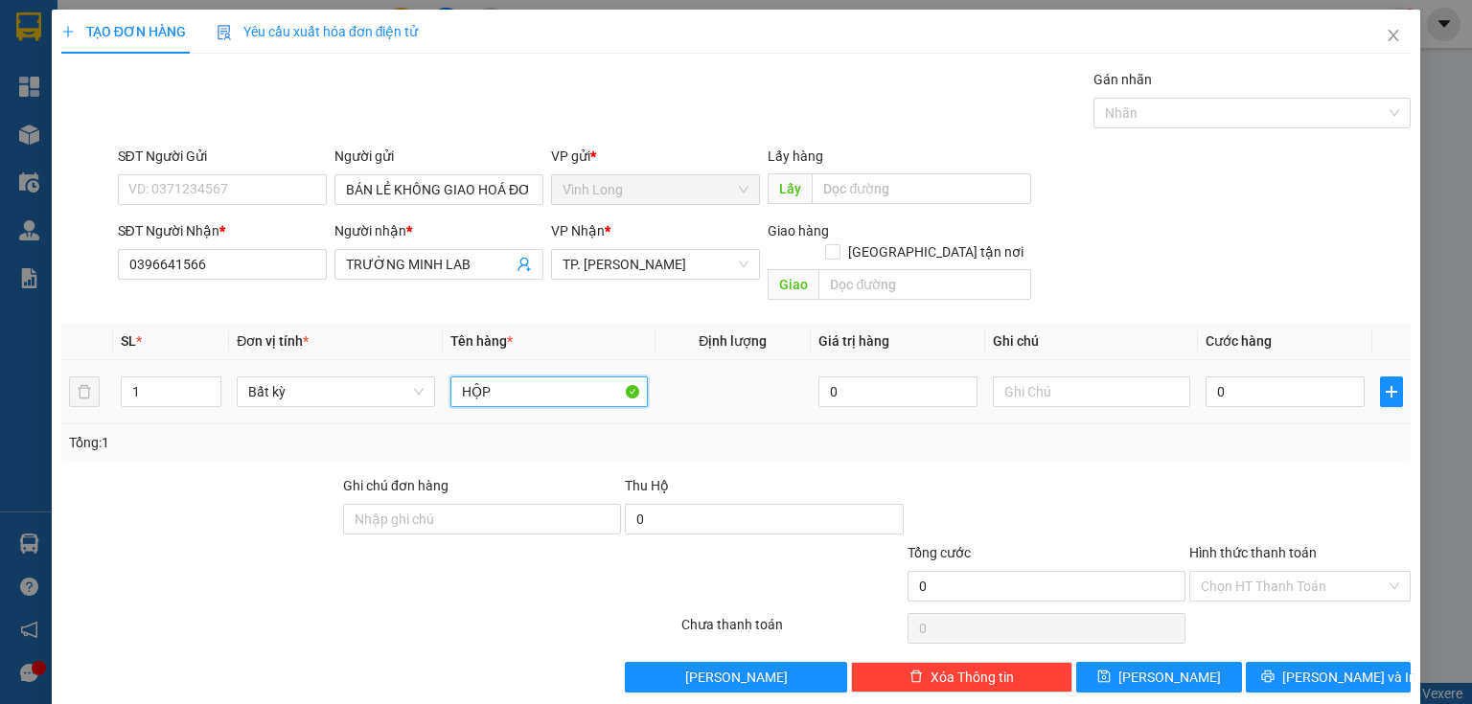
type input "HỘP"
type input "HẰNG"
type input "2"
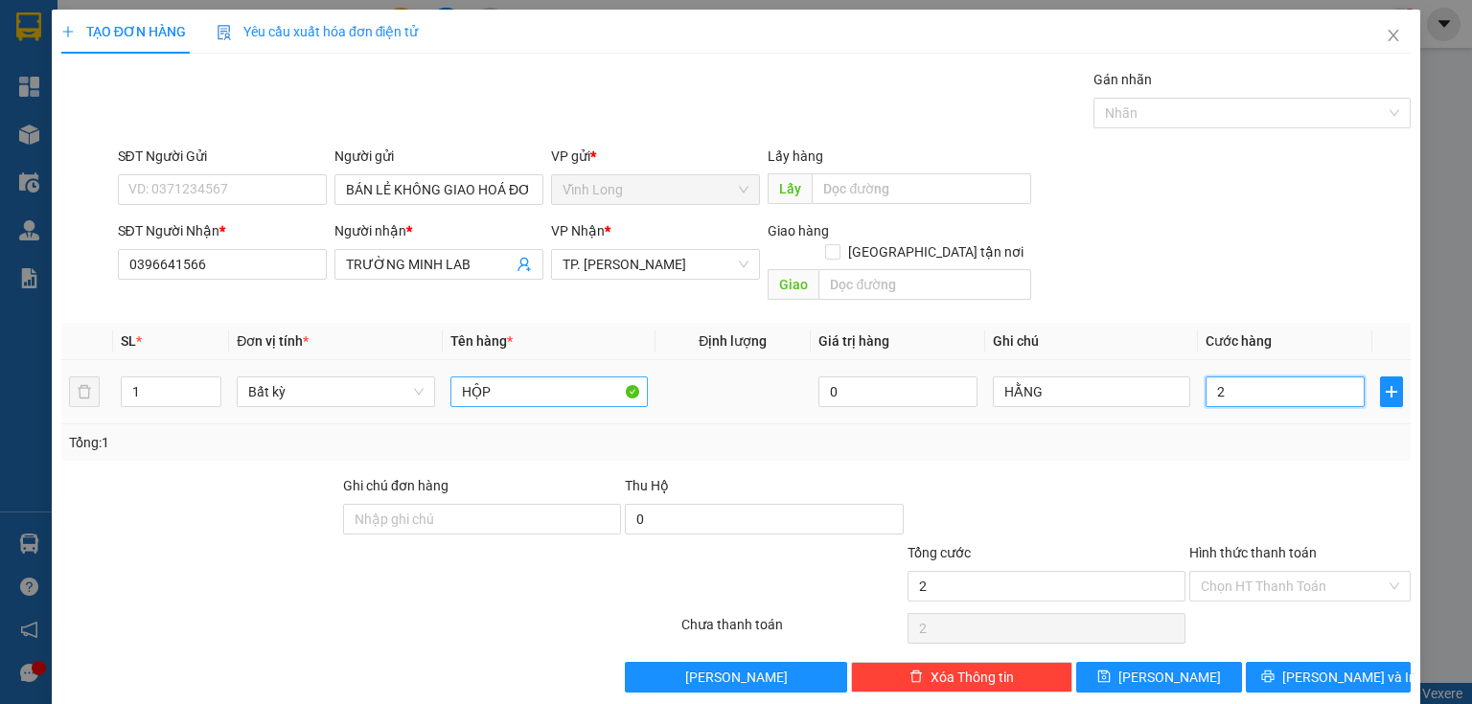
type input "20"
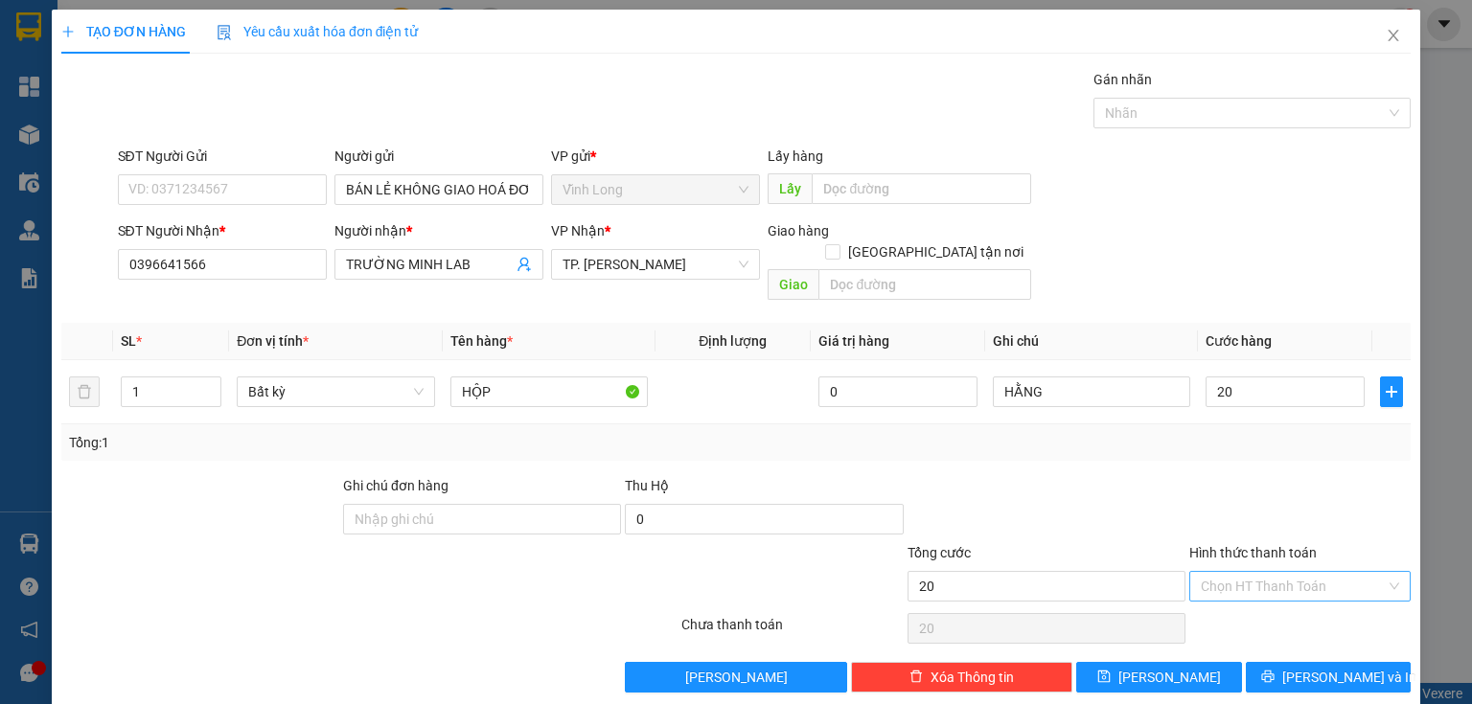
type input "20.000"
click at [1257, 572] on input "Hình thức thanh toán" at bounding box center [1293, 586] width 185 height 29
click at [1246, 593] on div "Tại văn phòng" at bounding box center [1289, 601] width 197 height 21
type input "0"
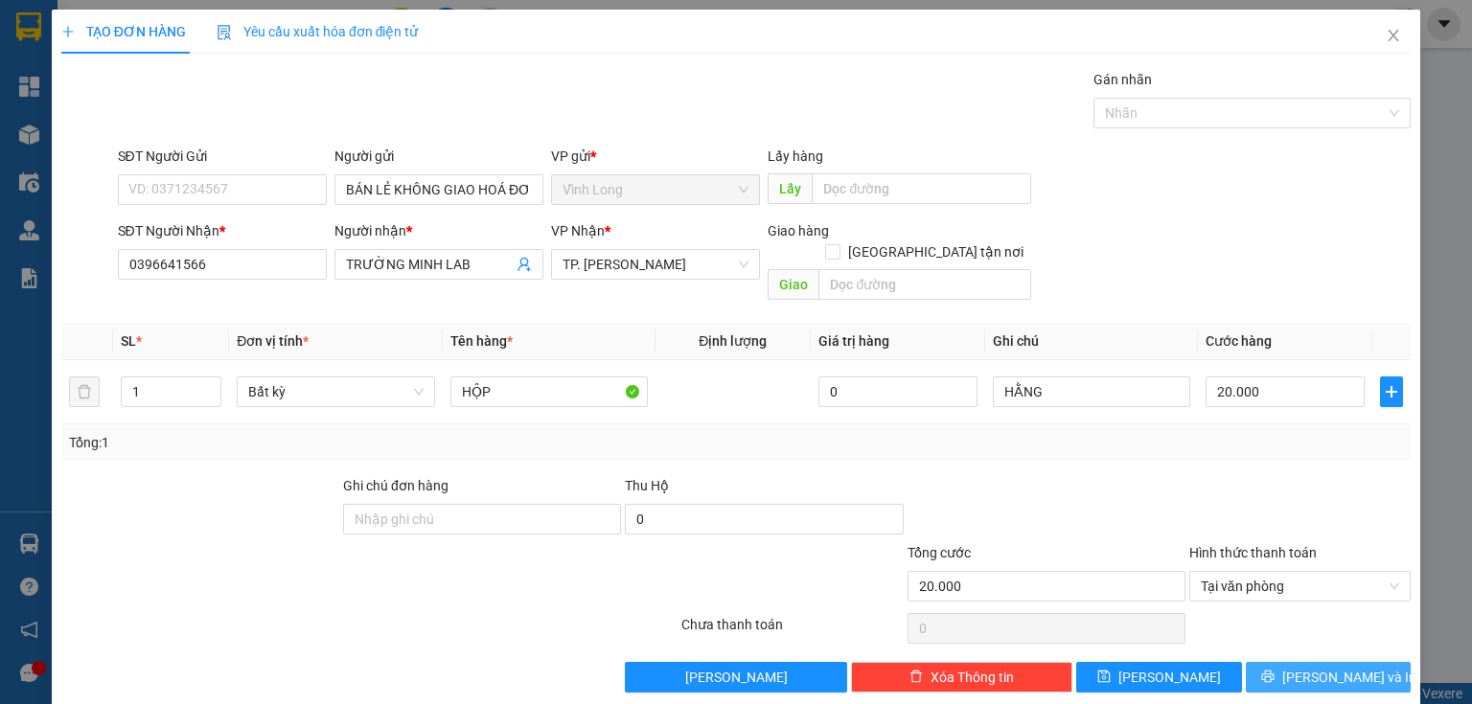
click at [1326, 667] on span "[PERSON_NAME] và In" at bounding box center [1349, 677] width 134 height 21
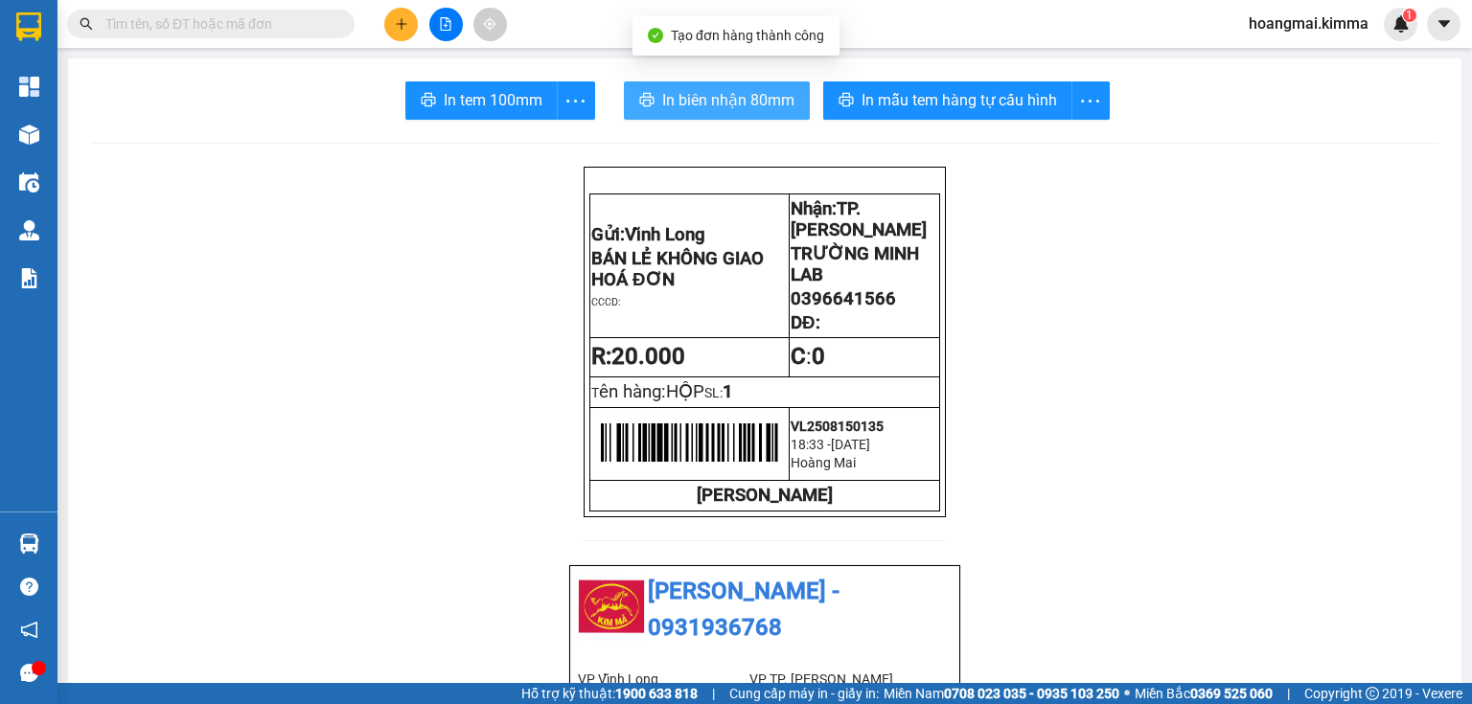
click at [709, 96] on span "In biên nhận 80mm" at bounding box center [728, 100] width 132 height 24
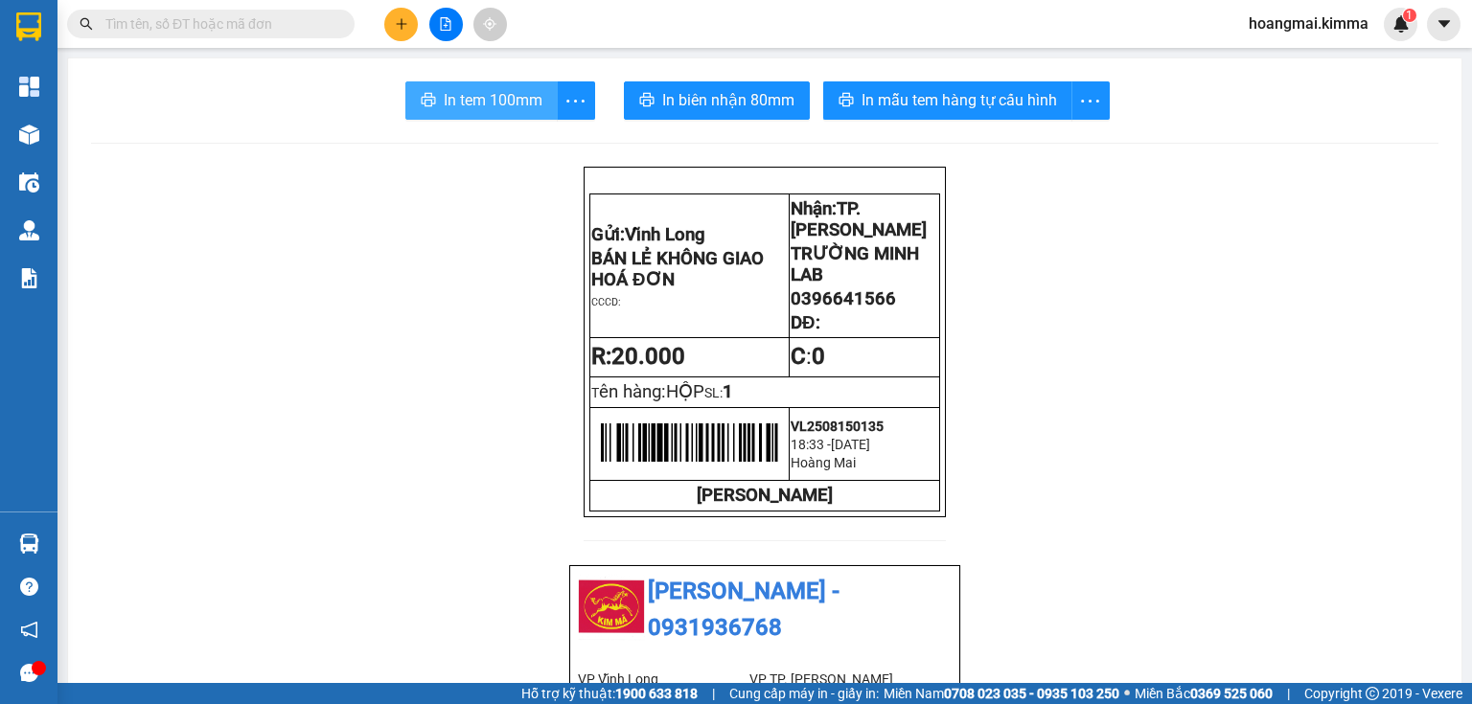
click at [515, 93] on span "In tem 100mm" at bounding box center [493, 100] width 99 height 24
click at [222, 29] on input "text" at bounding box center [218, 23] width 226 height 21
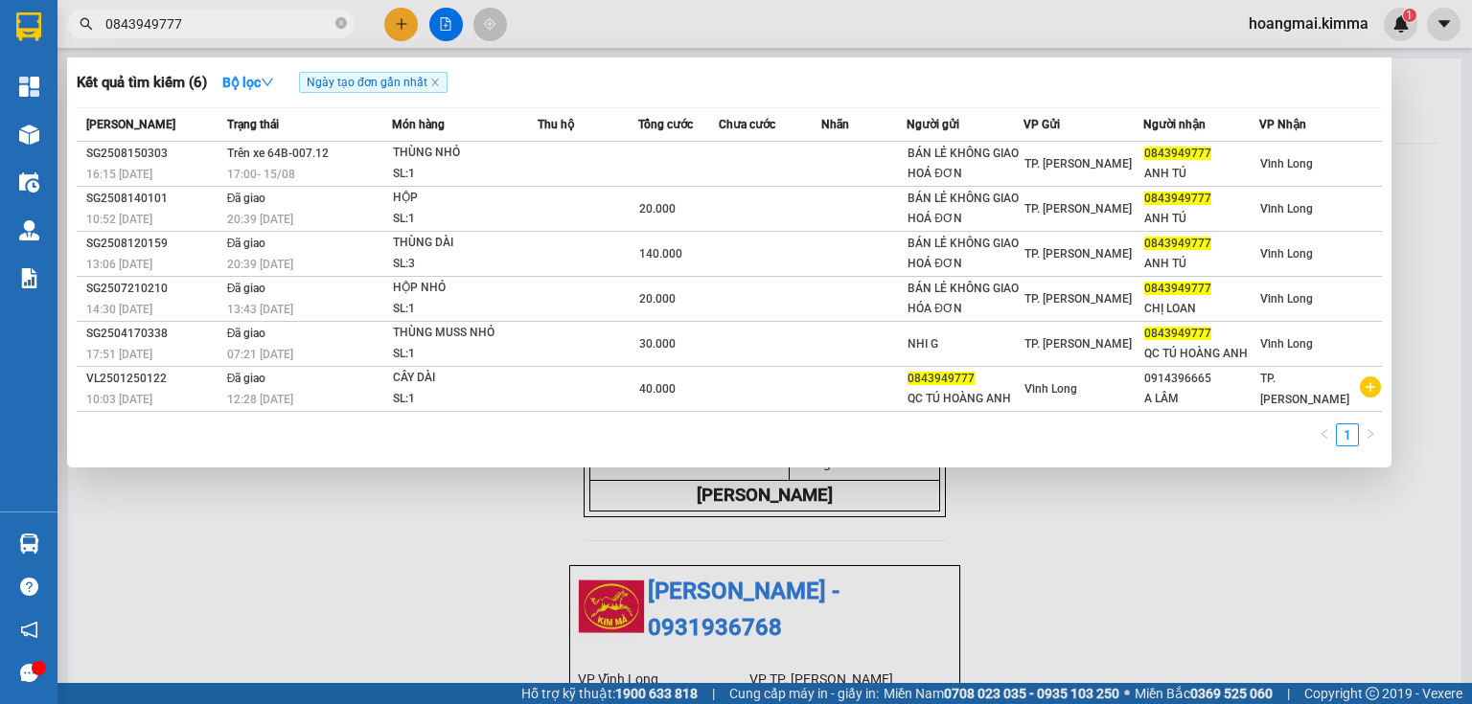
type input "0843949777"
